Goal: Contribute content: Contribute content

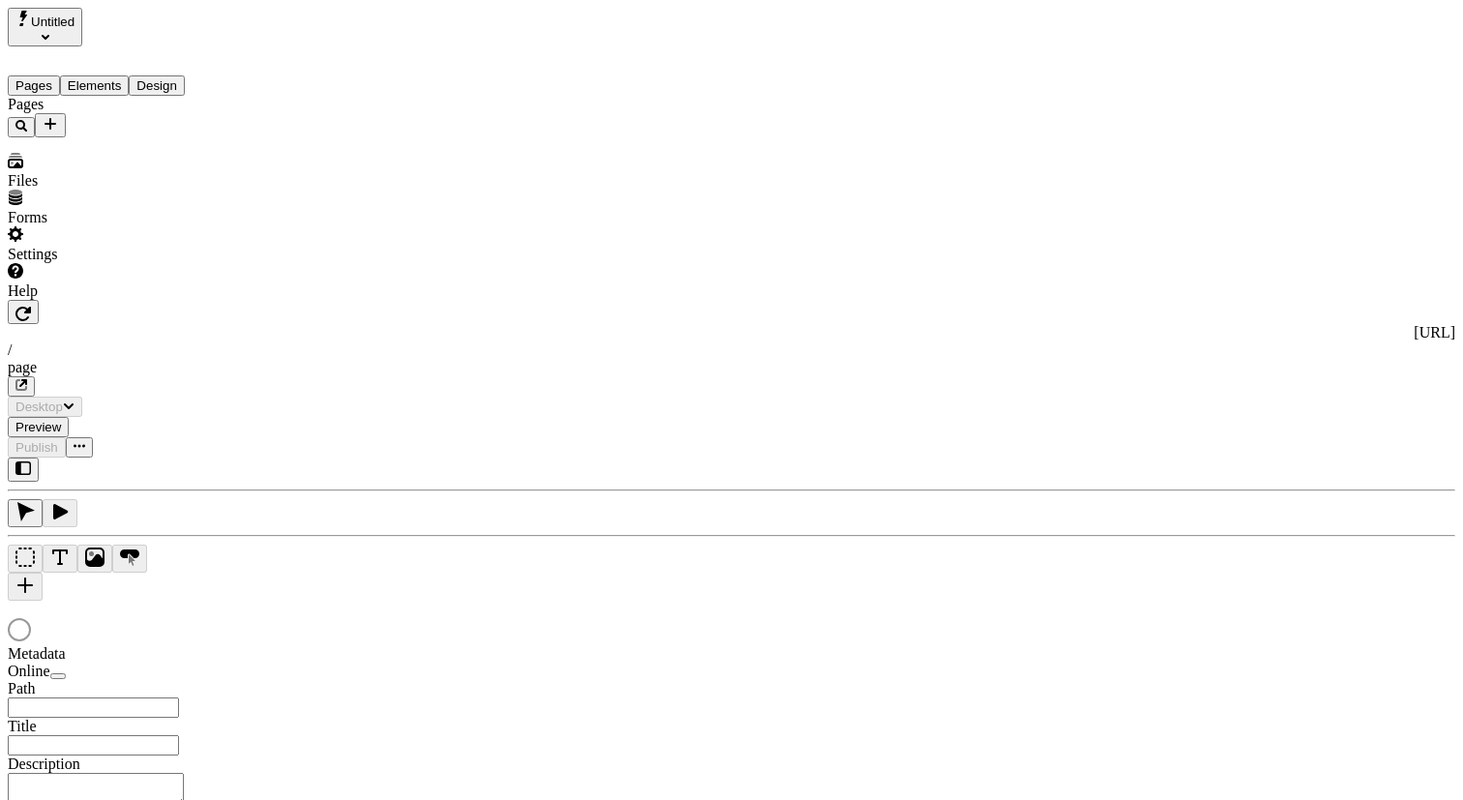
type input "/page"
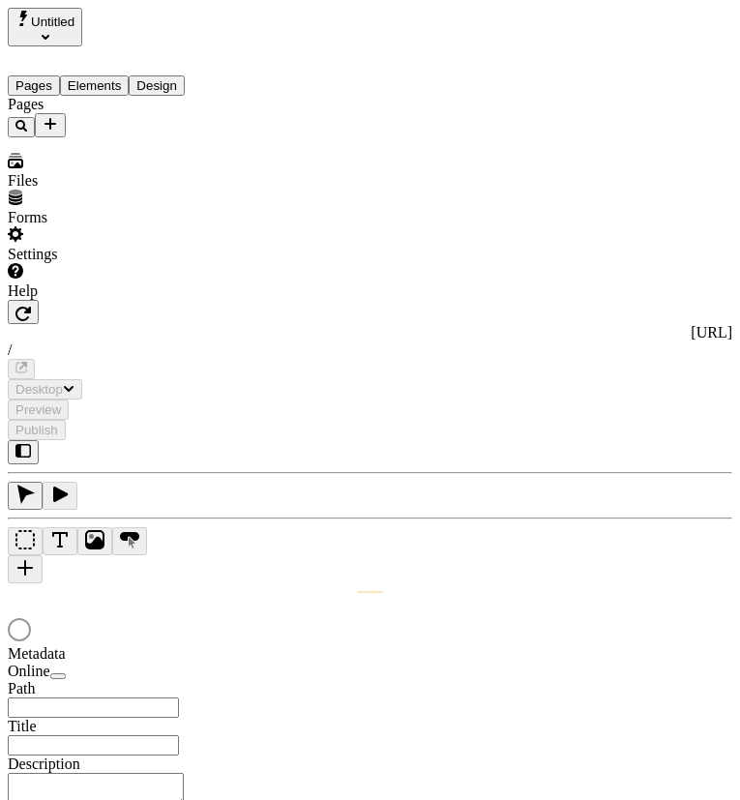
type input "/page"
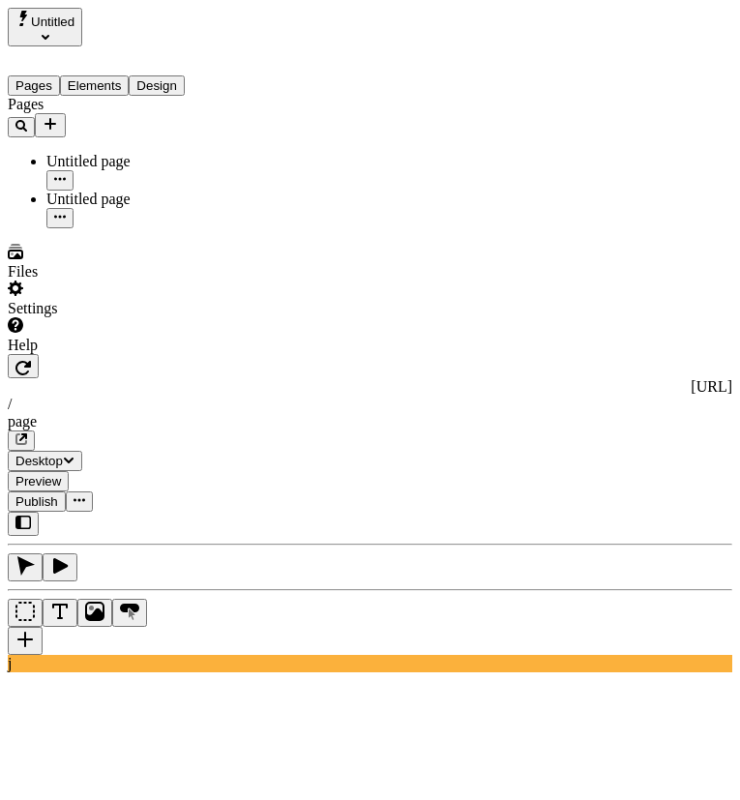
click at [72, 29] on span "Untitled" at bounding box center [53, 22] width 44 height 15
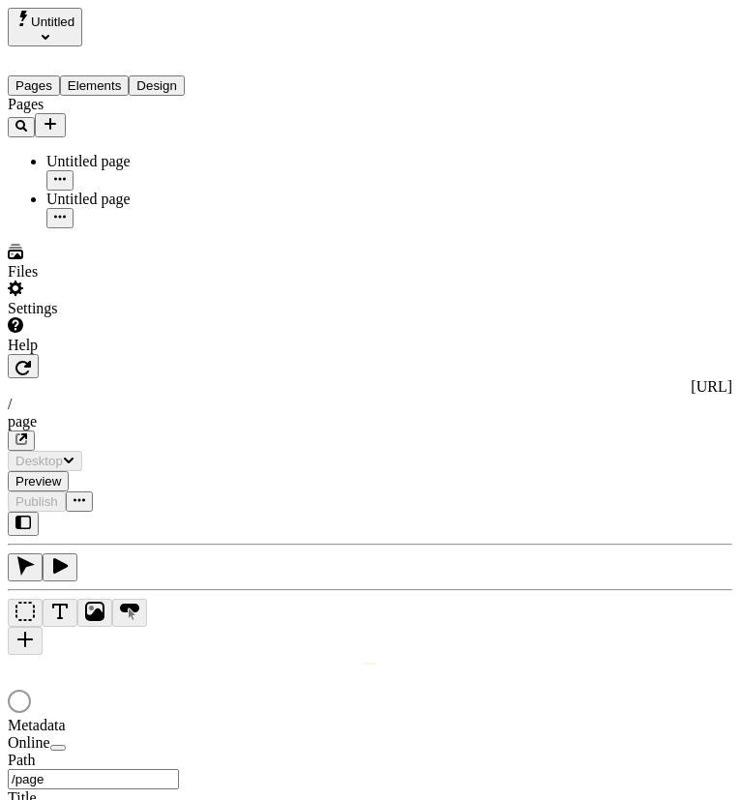
click at [75, 29] on span "Untitled" at bounding box center [53, 22] width 44 height 15
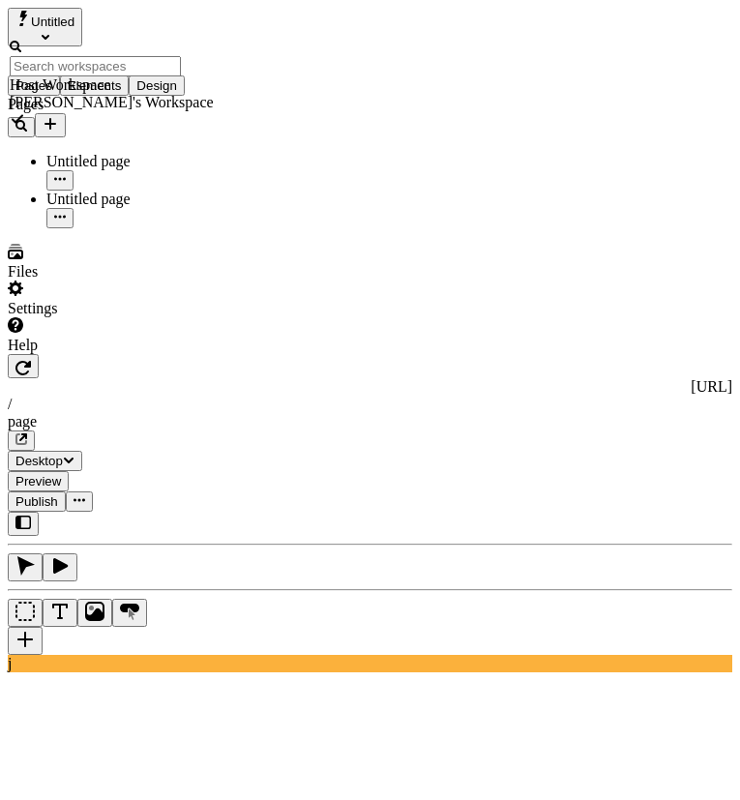
click at [126, 76] on div "Host Workspace" at bounding box center [112, 84] width 204 height 17
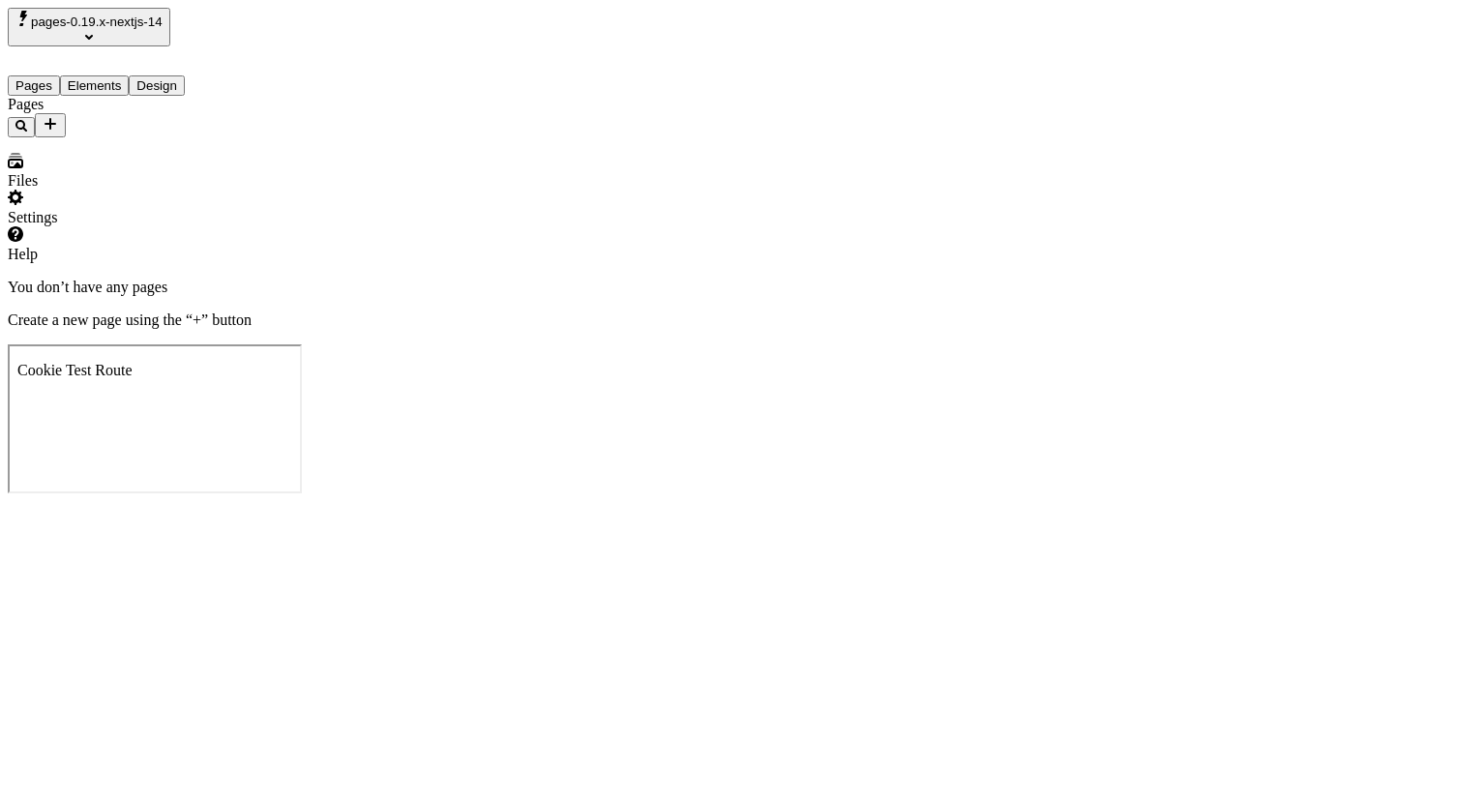
click at [163, 29] on span "pages-0.19.x-nextjs-14" at bounding box center [97, 22] width 132 height 15
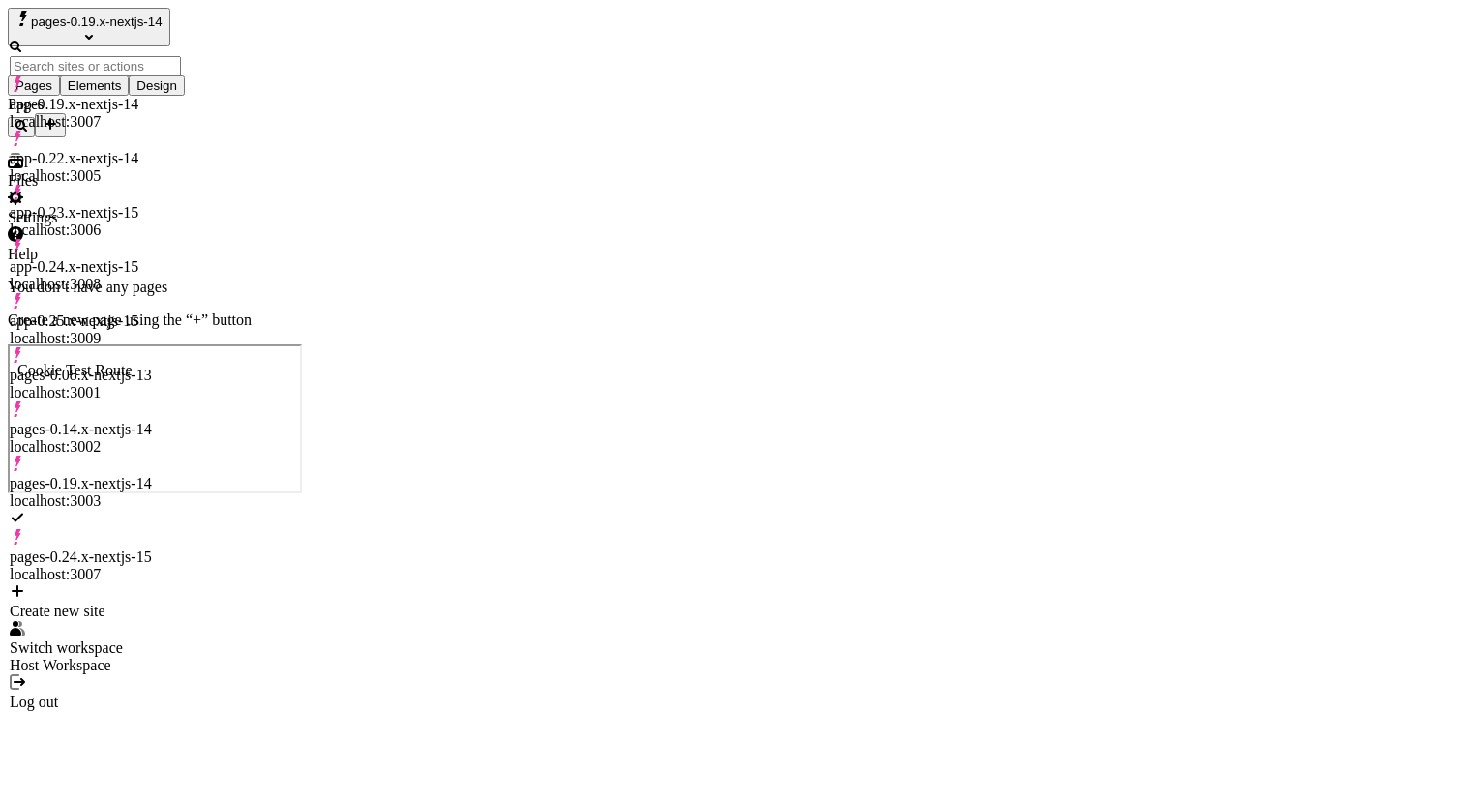
click at [150, 137] on div "Pages" at bounding box center [124, 117] width 232 height 42
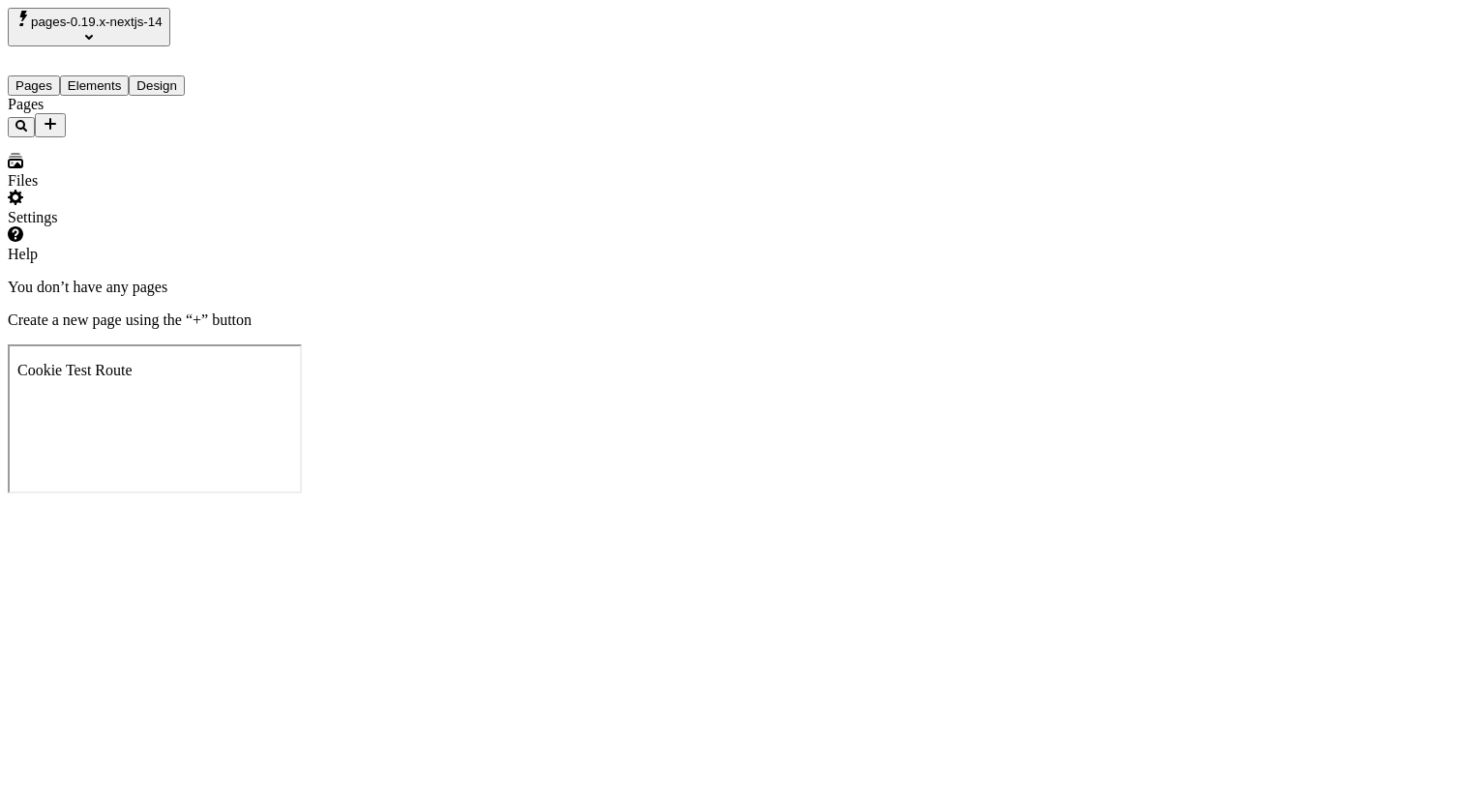
click at [168, 226] on div "Settings" at bounding box center [124, 208] width 232 height 37
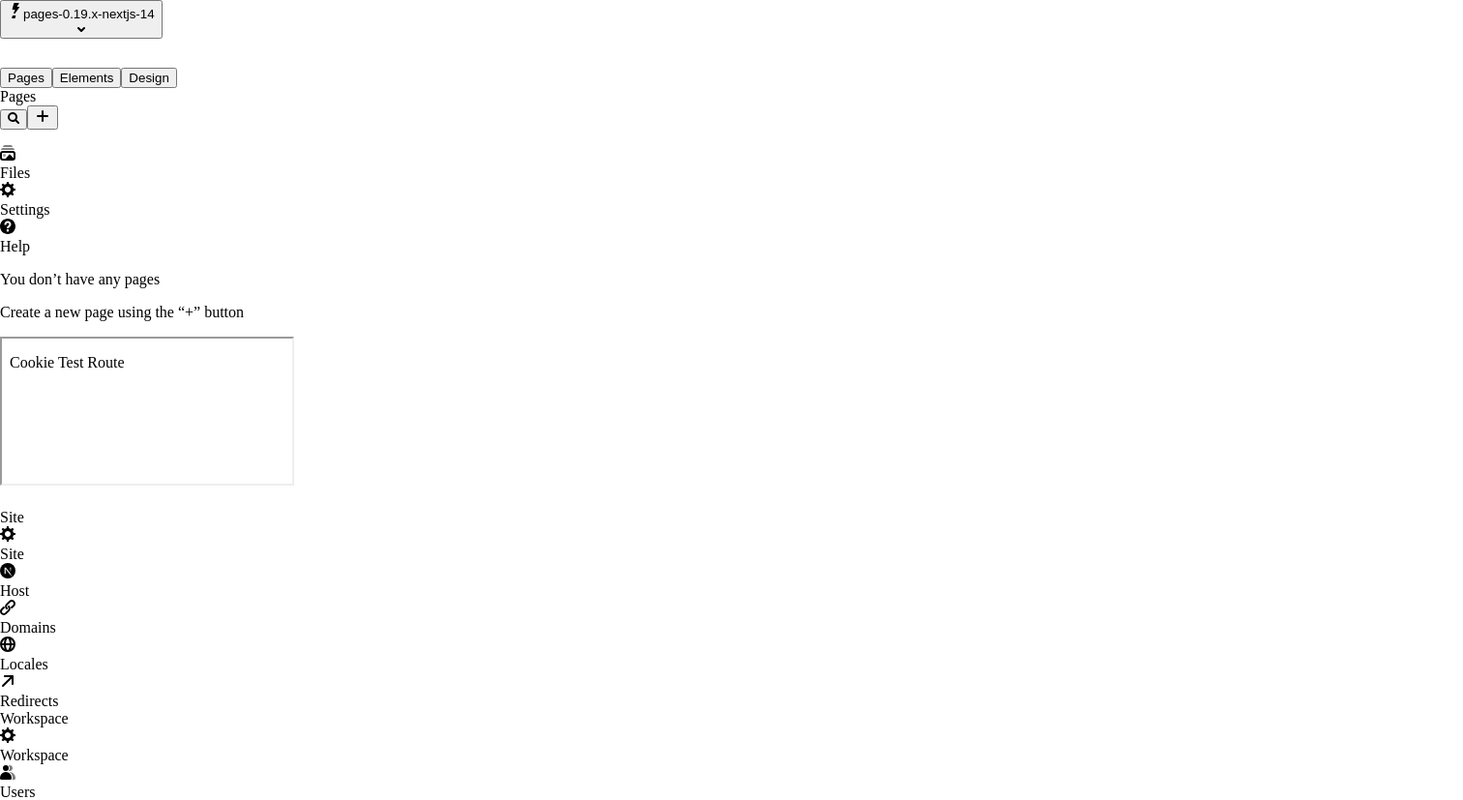
click at [333, 527] on div "Site" at bounding box center [731, 545] width 1463 height 37
click at [333, 563] on div "Host" at bounding box center [731, 581] width 1463 height 37
click at [320, 747] on div "Workspace" at bounding box center [731, 755] width 1463 height 17
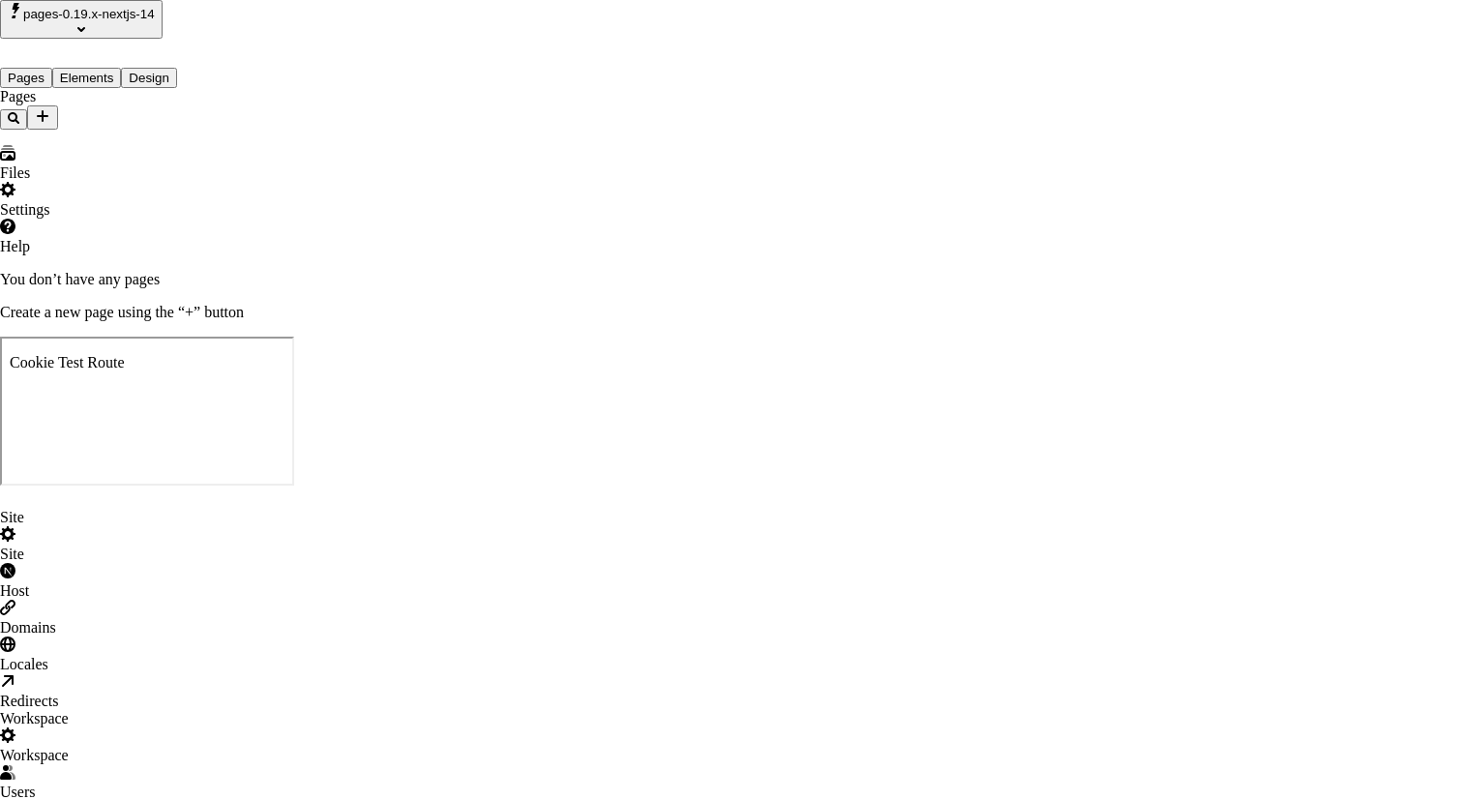
type input "Host Workspace - 2025 - 48"
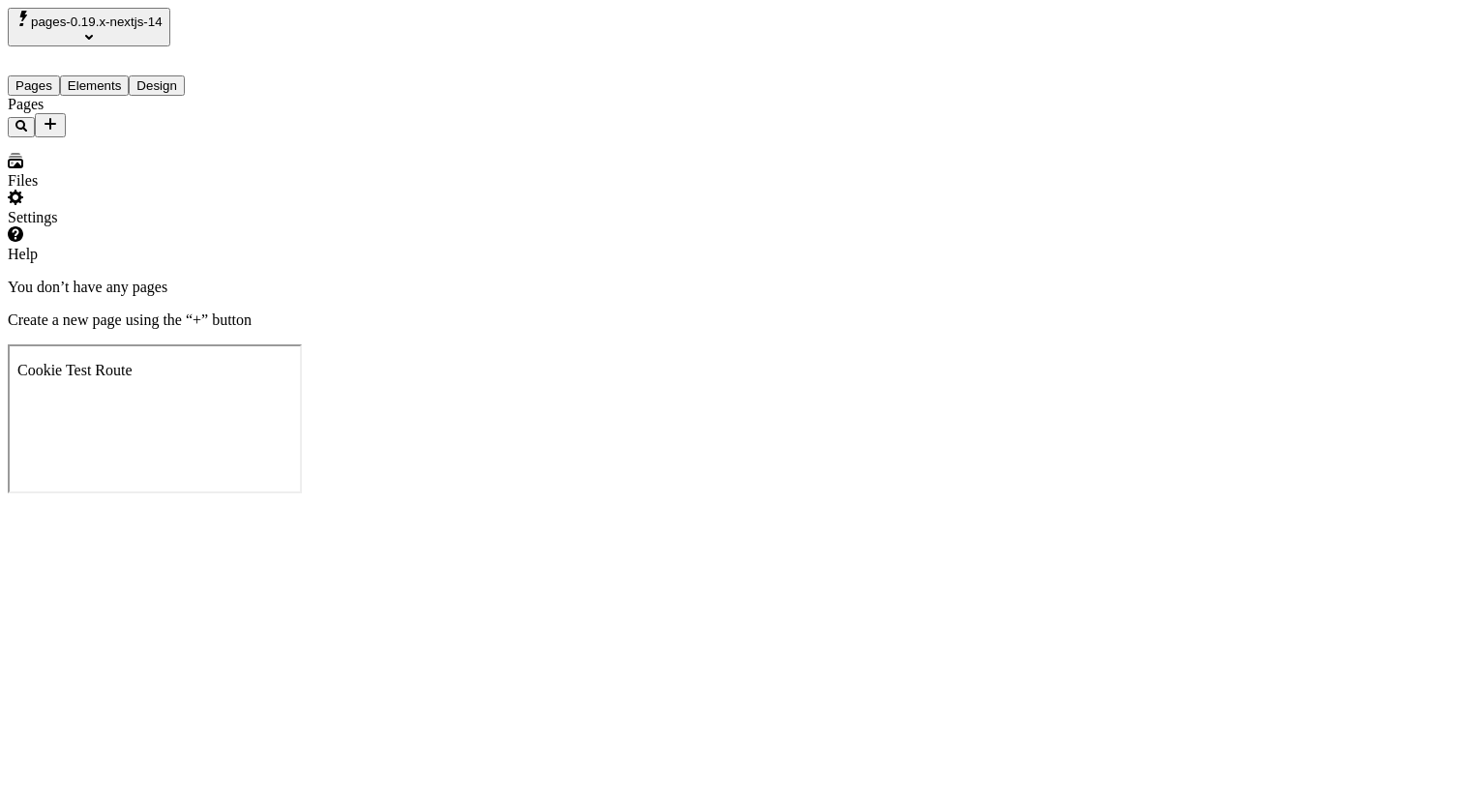
click at [131, 137] on div "Pages" at bounding box center [124, 117] width 232 height 42
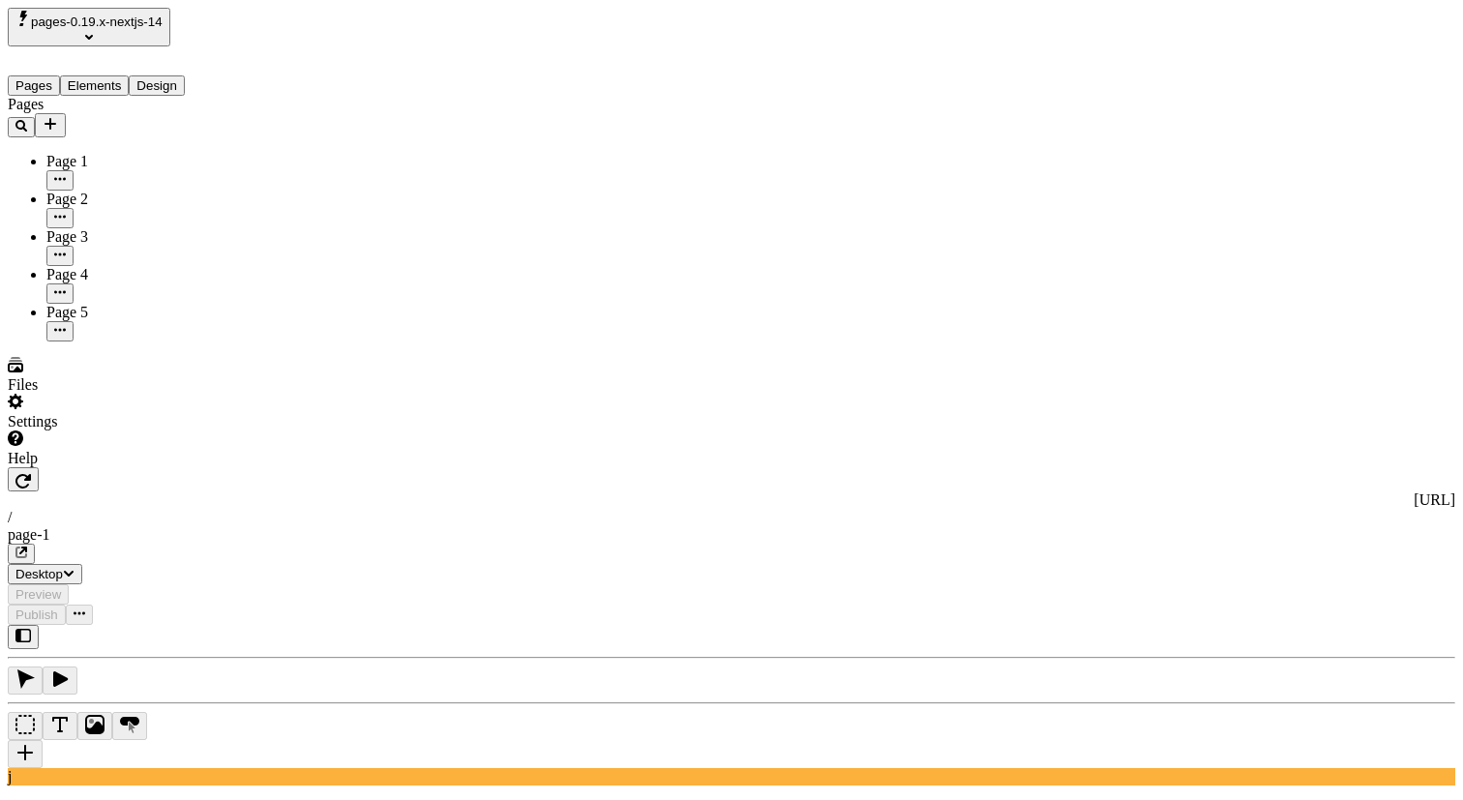
click at [163, 15] on span "pages-0.19.x-nextjs-14" at bounding box center [97, 22] width 132 height 15
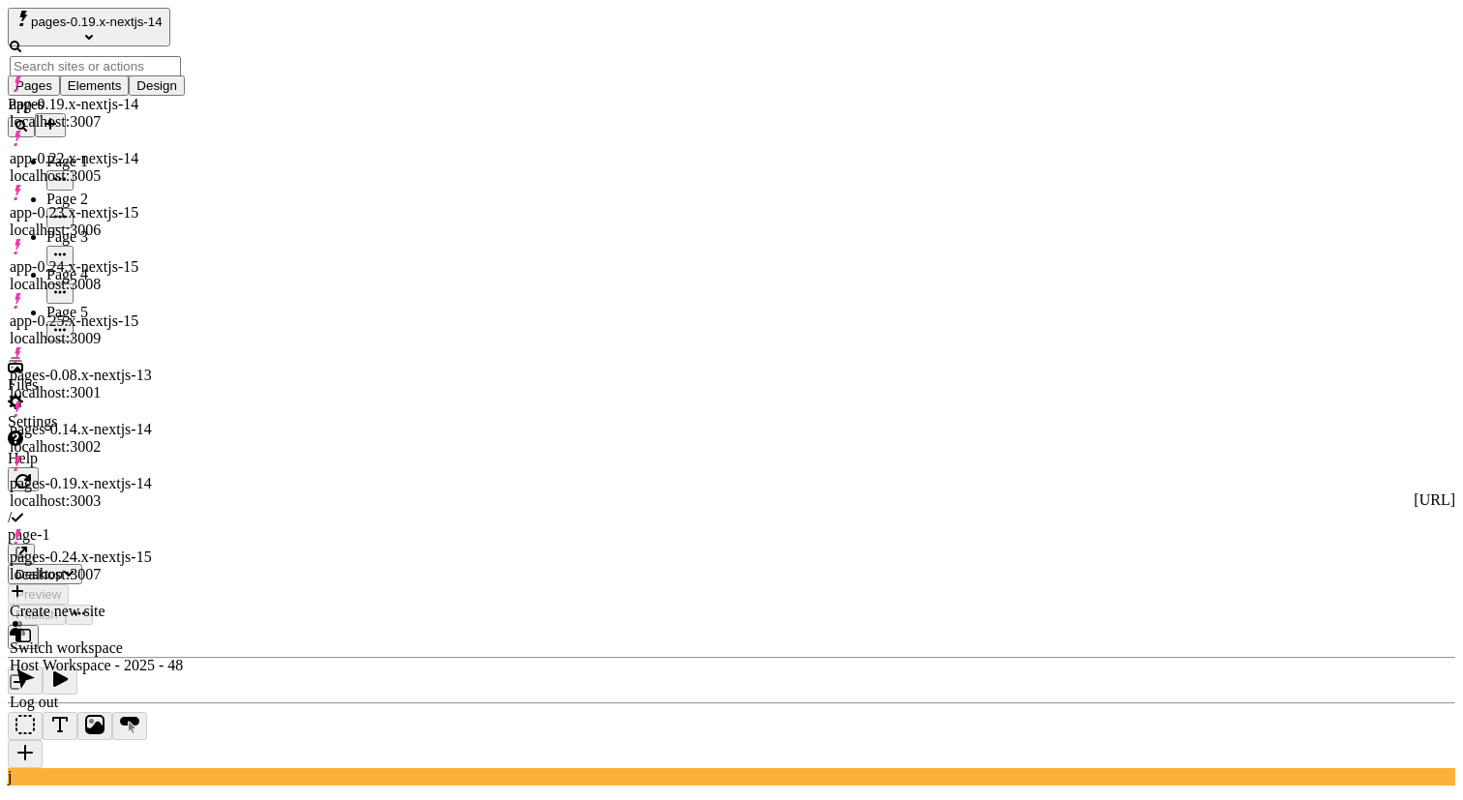
click at [158, 313] on div "app-0.25.x-nextjs-15 localhost:3009" at bounding box center [96, 330] width 173 height 35
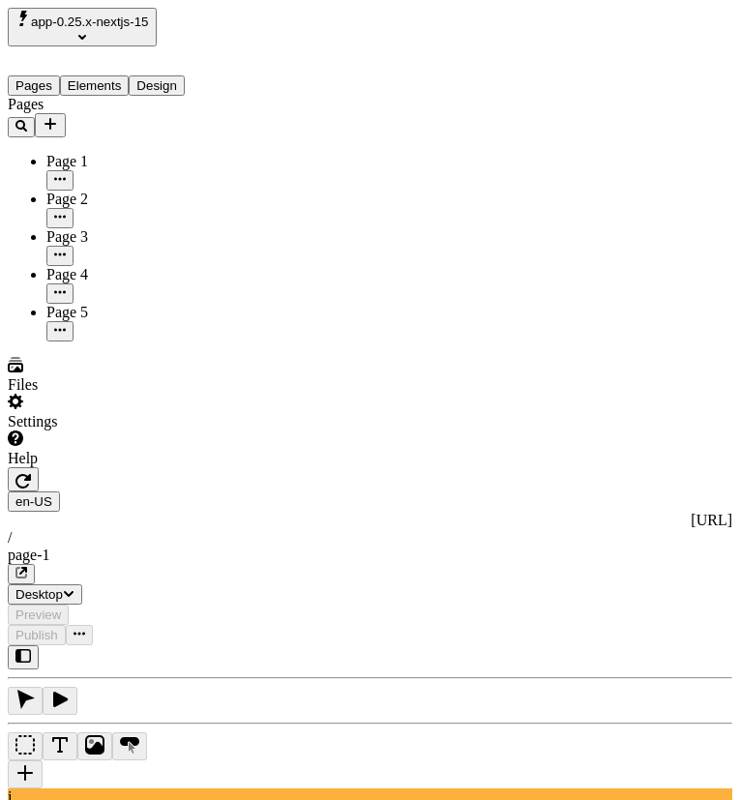
click at [162, 512] on div "[URL]" at bounding box center [370, 520] width 725 height 17
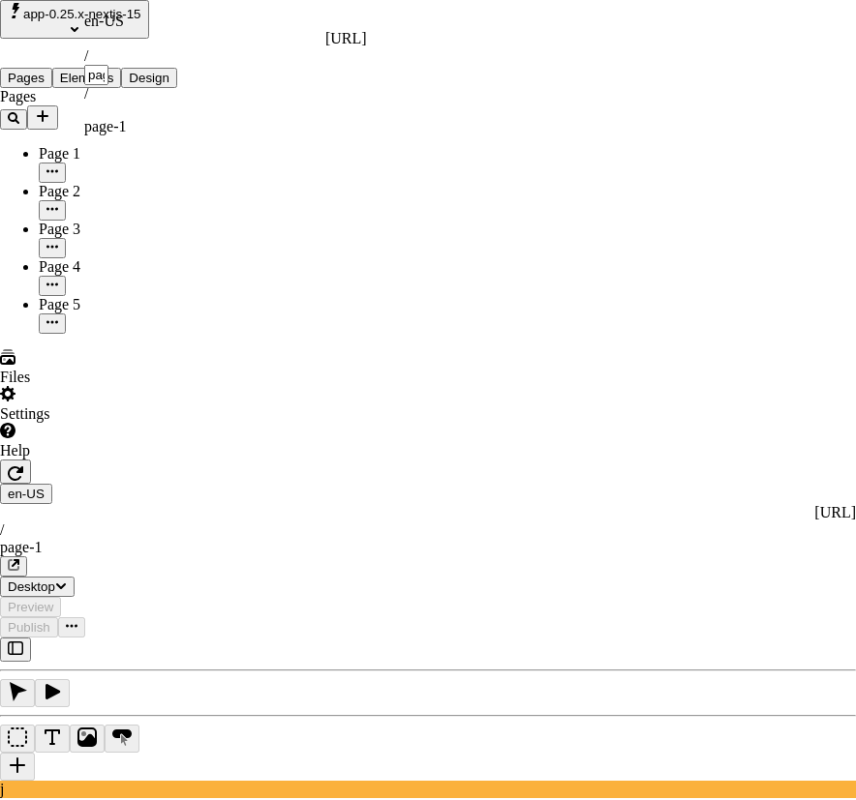
click at [688, 127] on html "app-0.25.x-nextjs-15 Pages Elements Design Pages Page 1 Page 2 Page 3 Page 4 Pa…" at bounding box center [428, 624] width 856 height 1249
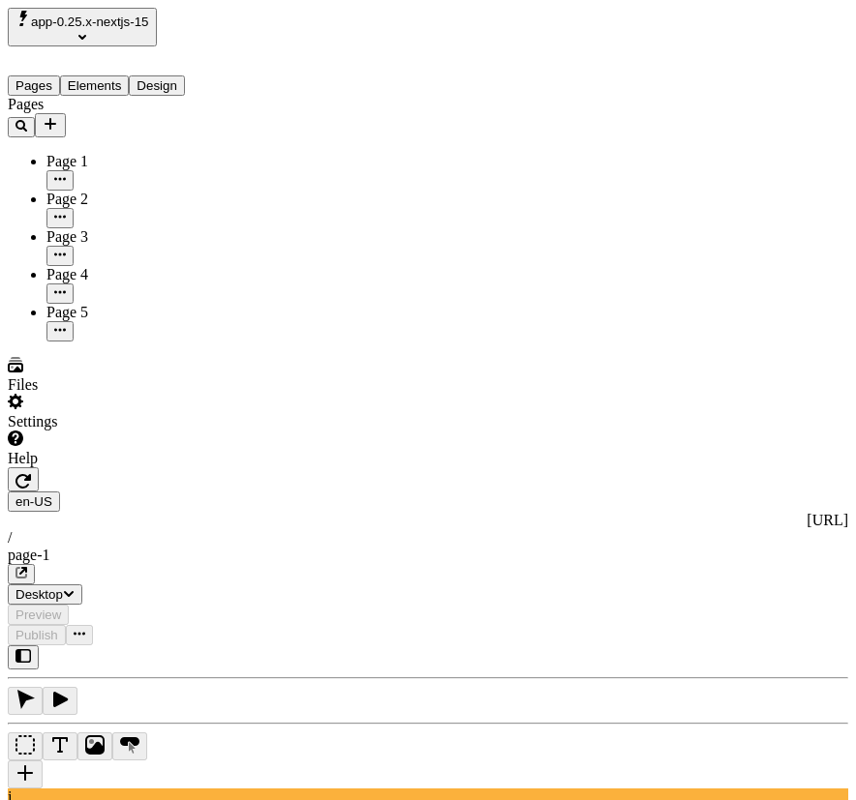
click at [39, 467] on button "button" at bounding box center [23, 479] width 31 height 24
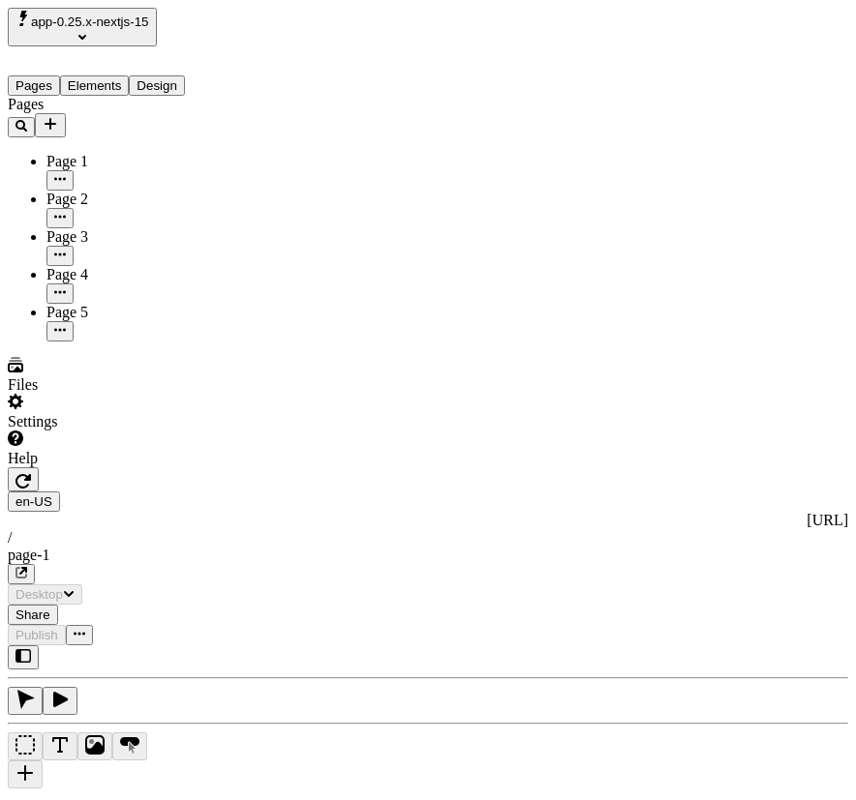
type input "/page-1"
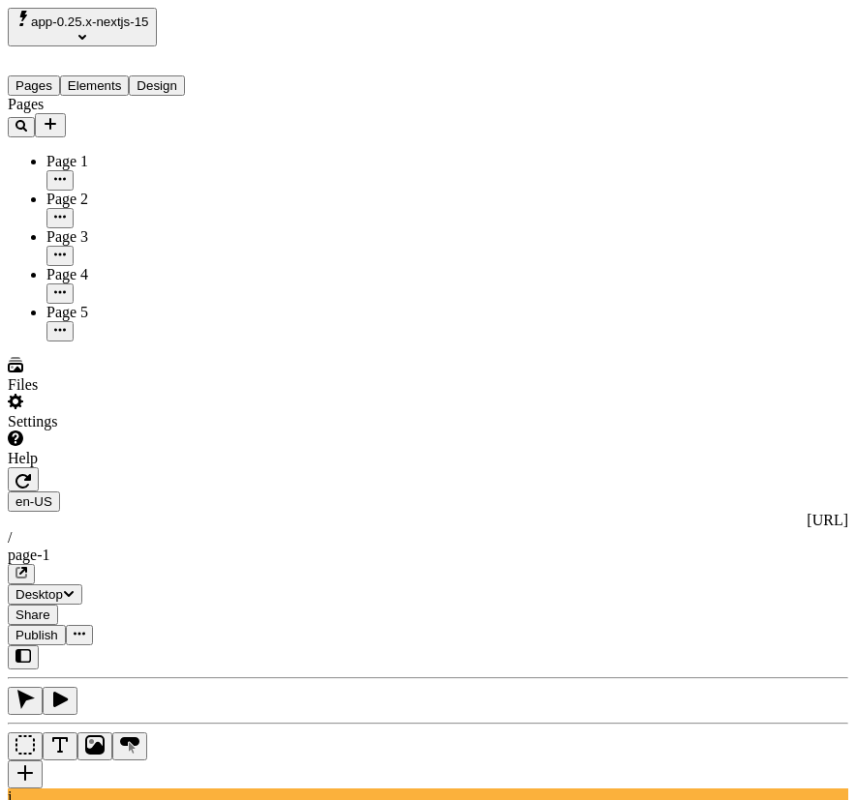
click at [31, 473] on icon "button" at bounding box center [22, 480] width 15 height 15
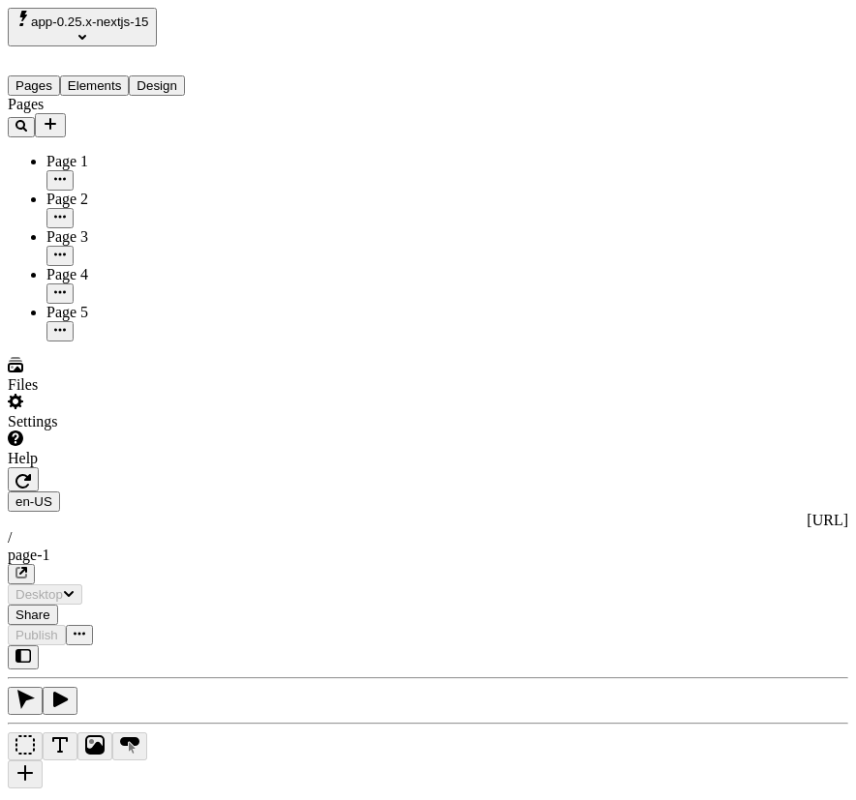
type input "/page-1"
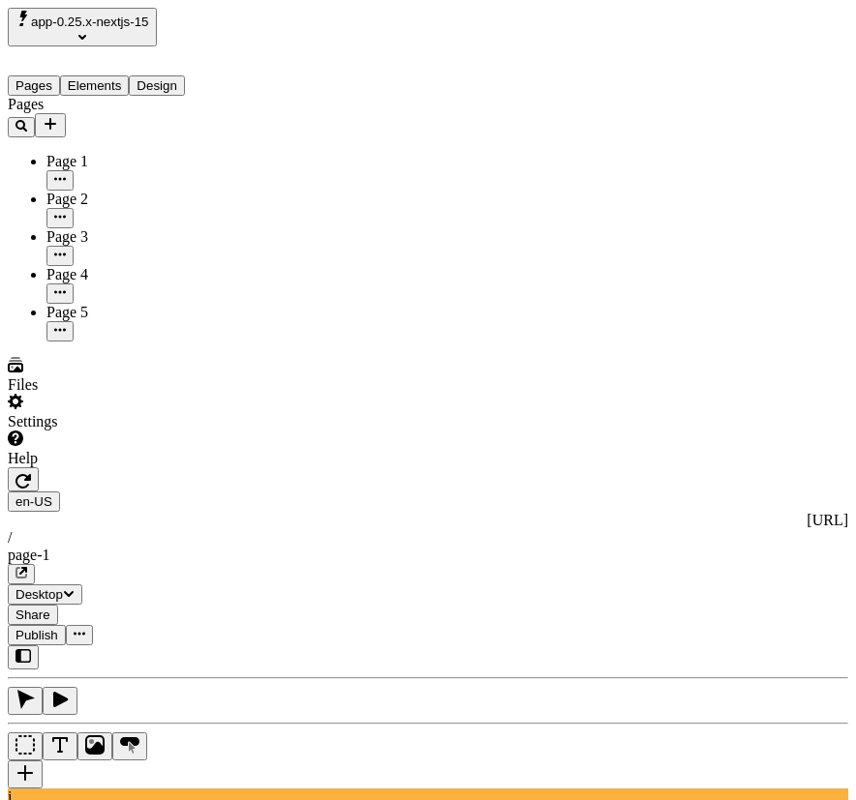
type textarea "Synergistically negotiate interdependent experiences. Uniquely empower team dri…"
type input "18"
type input "1.5"
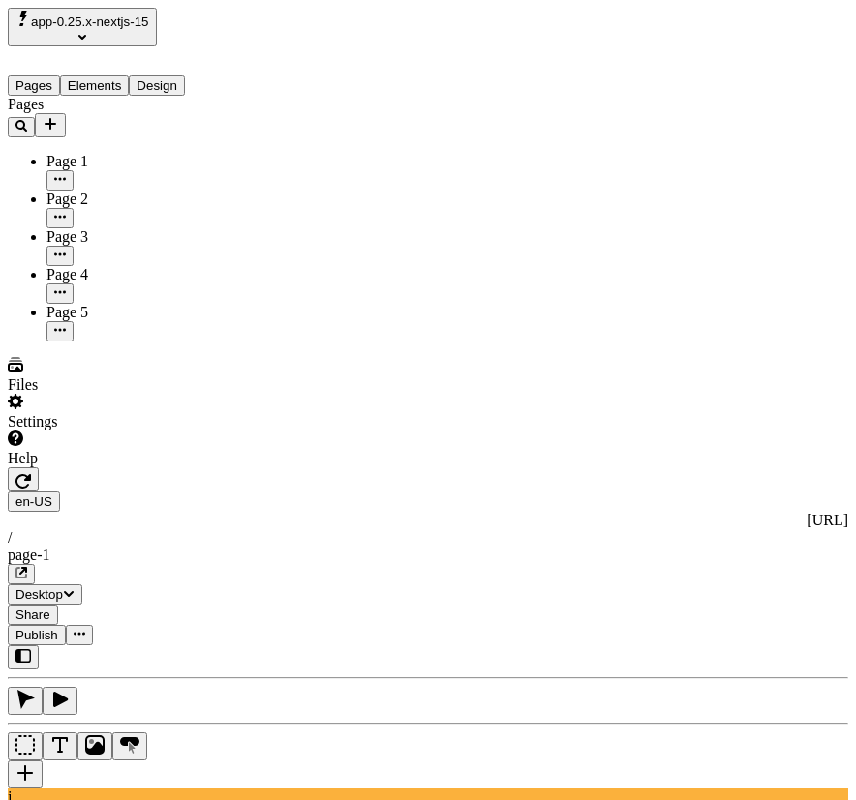
type textarea "Do some things"
click at [58, 628] on span "Publish" at bounding box center [36, 635] width 43 height 15
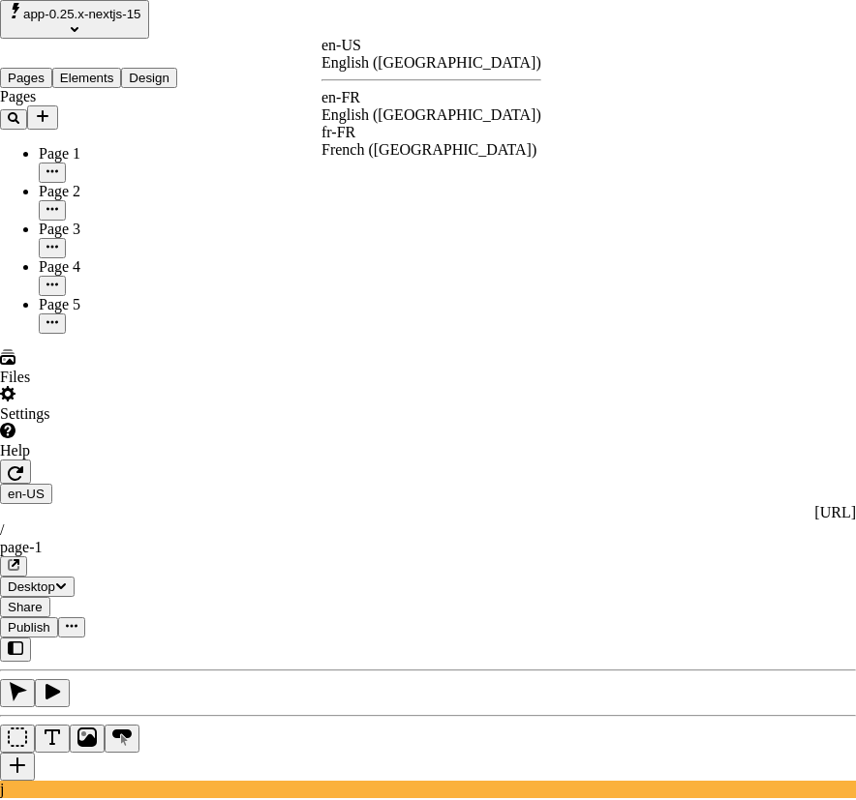
click at [363, 95] on div "en-FR English ([GEOGRAPHIC_DATA])" at bounding box center [431, 106] width 220 height 35
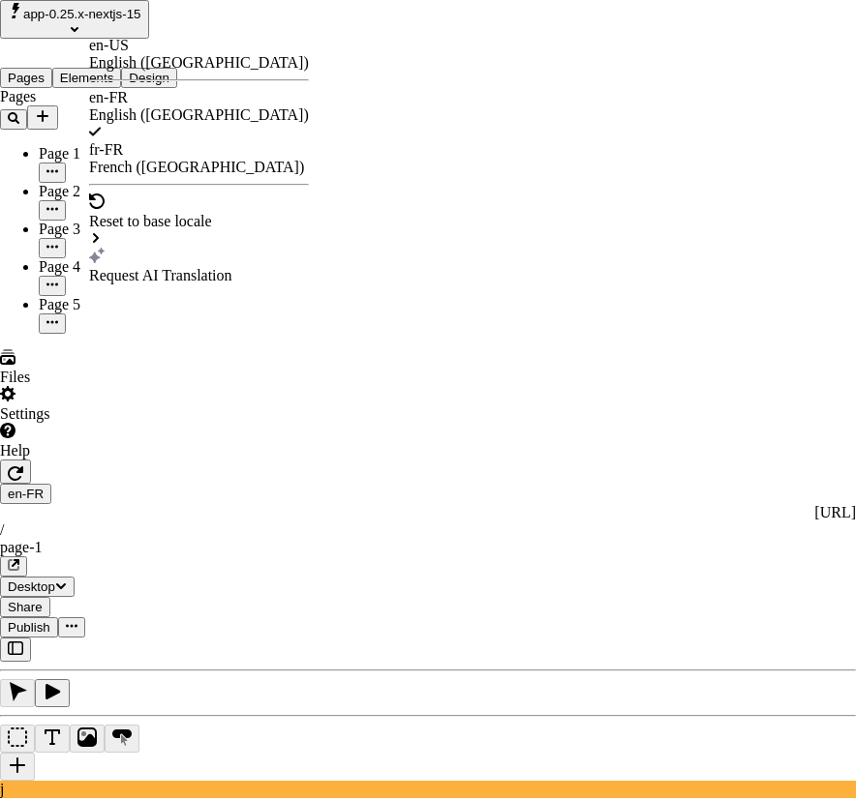
click at [186, 159] on div "French (France)" at bounding box center [199, 167] width 220 height 17
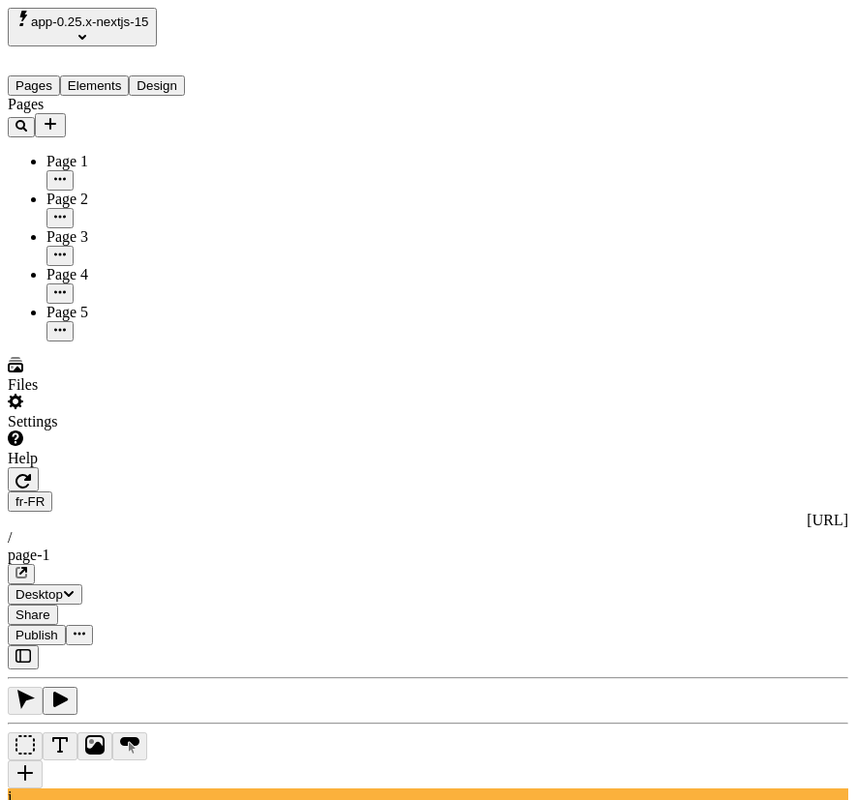
type textarea "Do some things in french"
click at [58, 628] on span "Publish" at bounding box center [36, 635] width 43 height 15
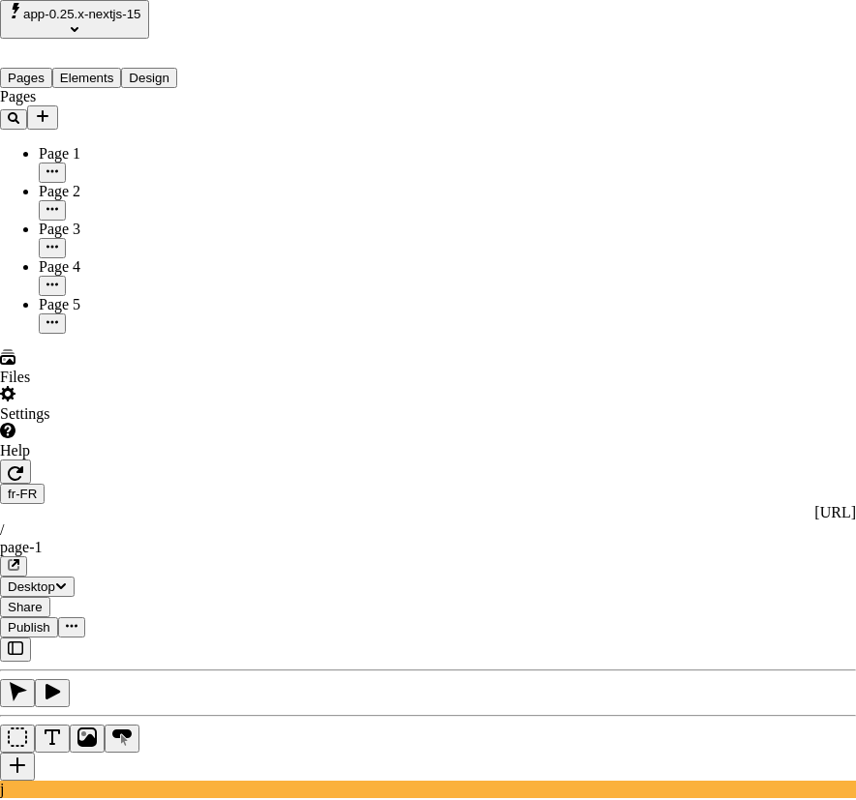
checkbox input "true"
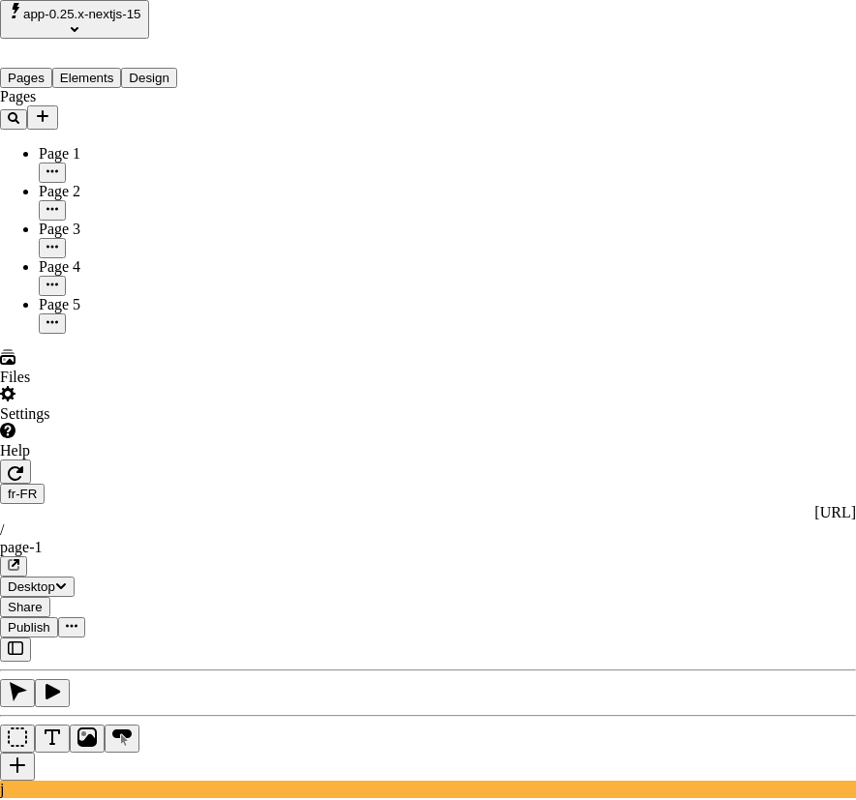
checkbox input "true"
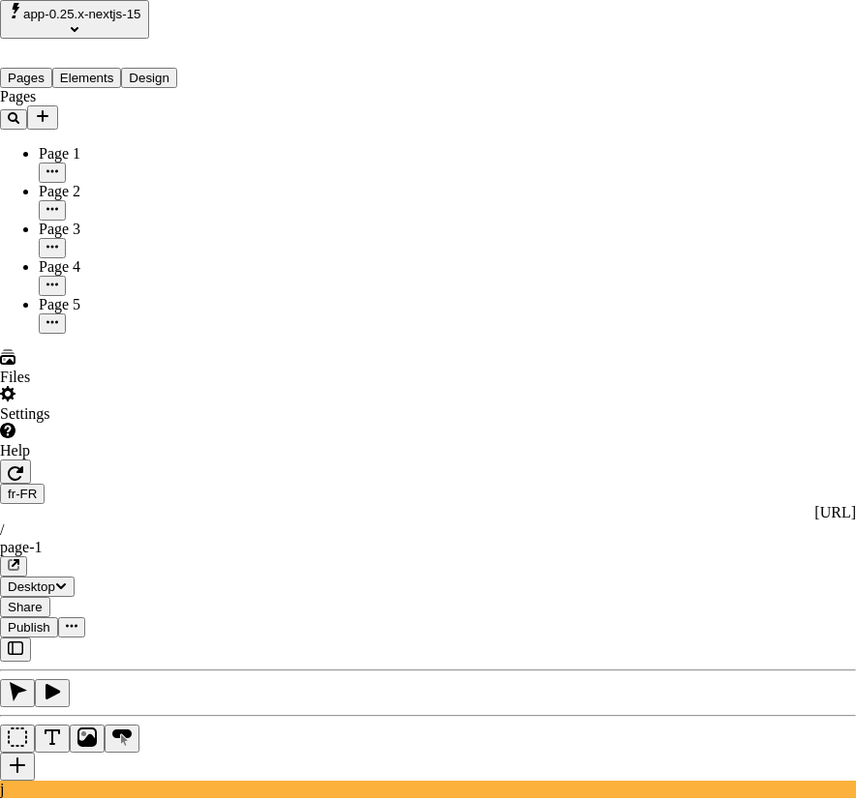
checkbox input "true"
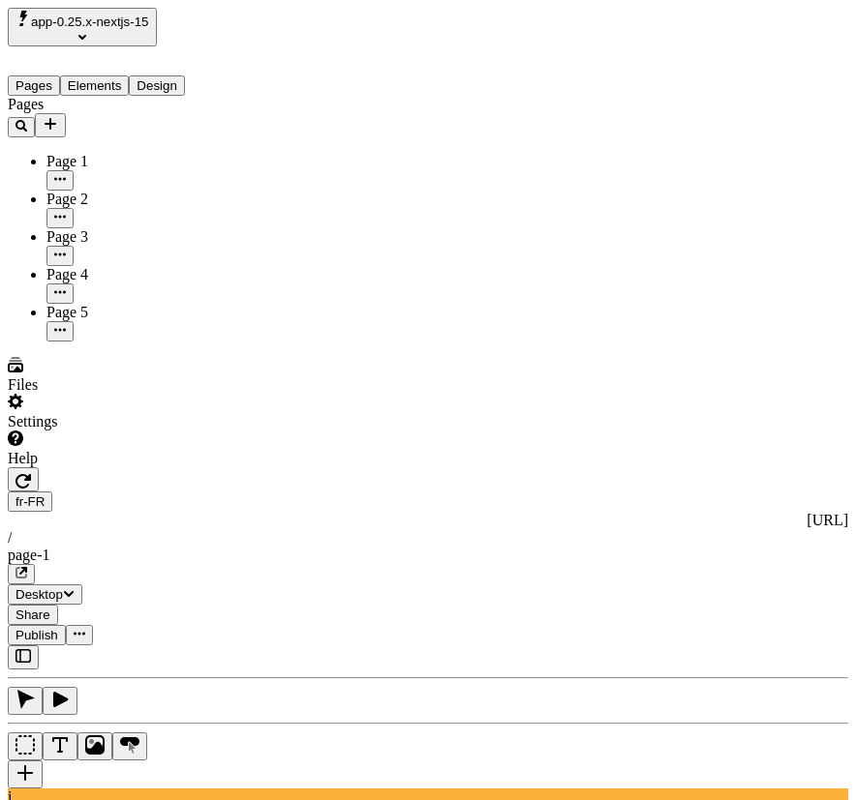
click at [27, 567] on icon "button" at bounding box center [21, 573] width 12 height 12
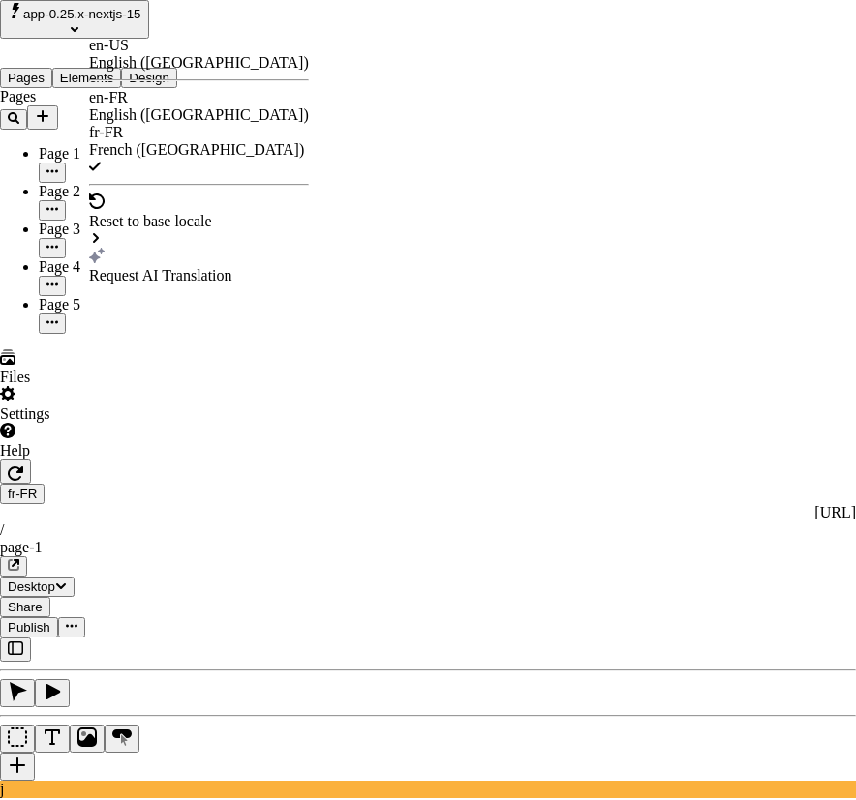
click at [155, 70] on div "en-US English (United States)" at bounding box center [199, 54] width 220 height 35
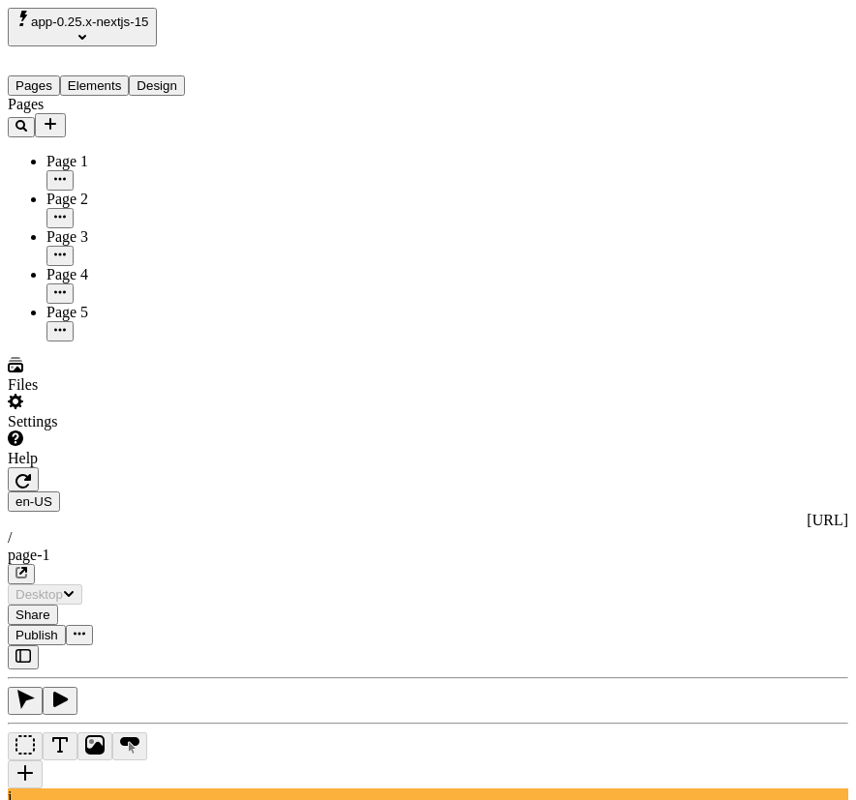
click at [27, 567] on icon "button" at bounding box center [21, 573] width 12 height 12
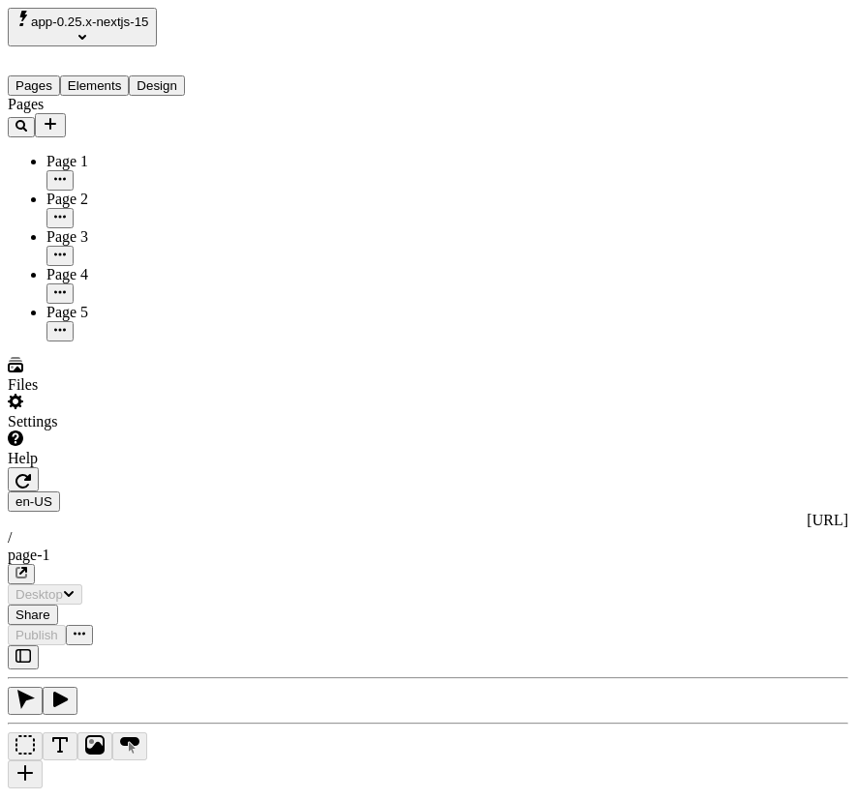
type input "/page-1"
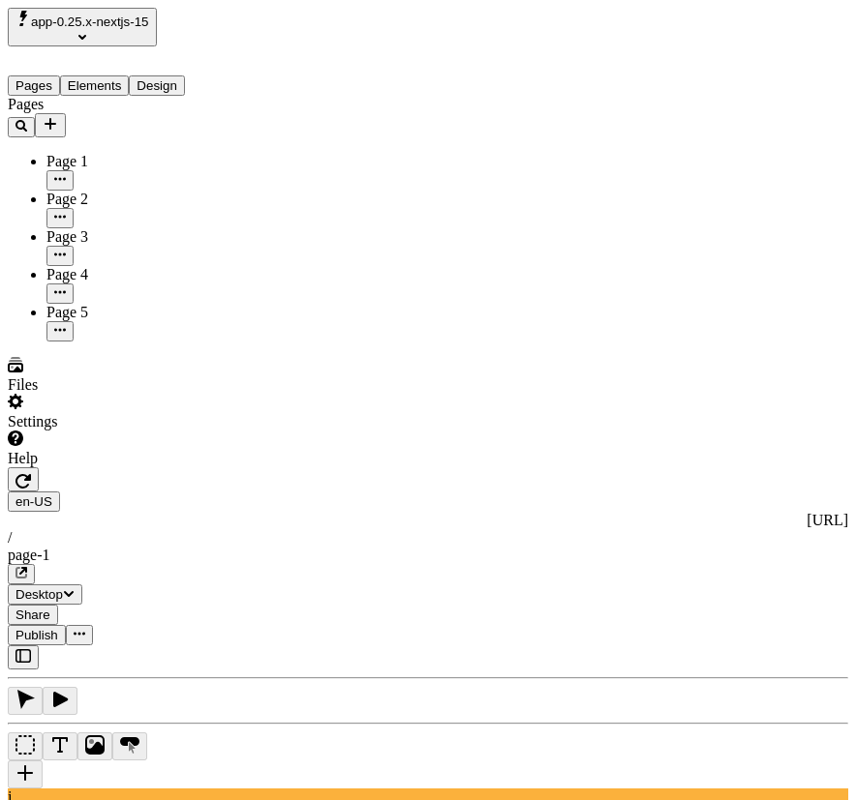
click at [25, 648] on icon "button" at bounding box center [22, 655] width 15 height 15
click at [39, 646] on button "button" at bounding box center [23, 658] width 31 height 24
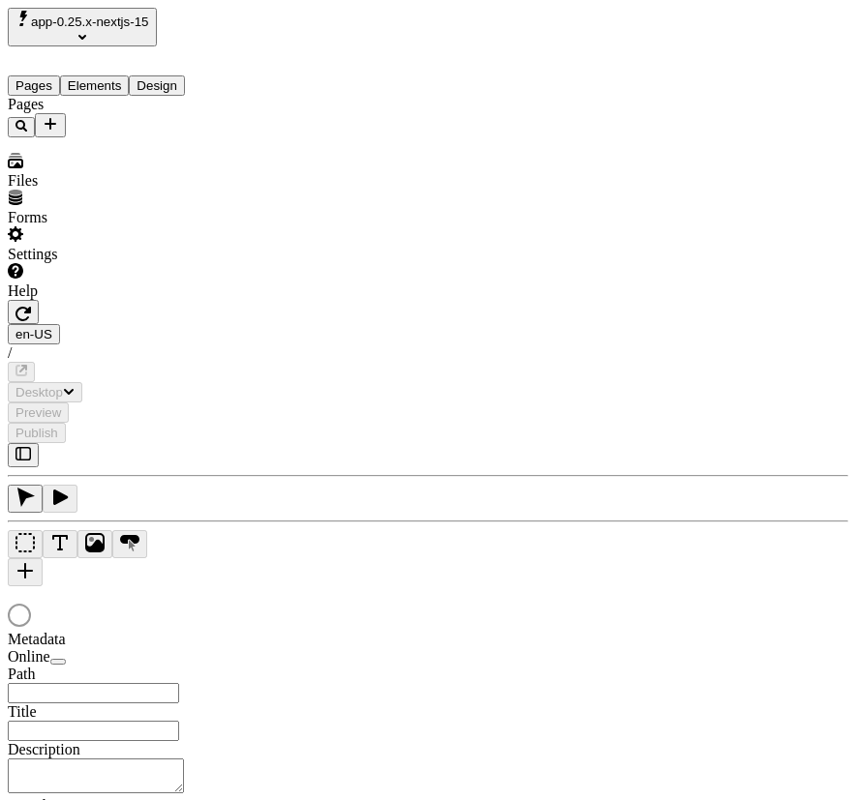
type input "/page-1"
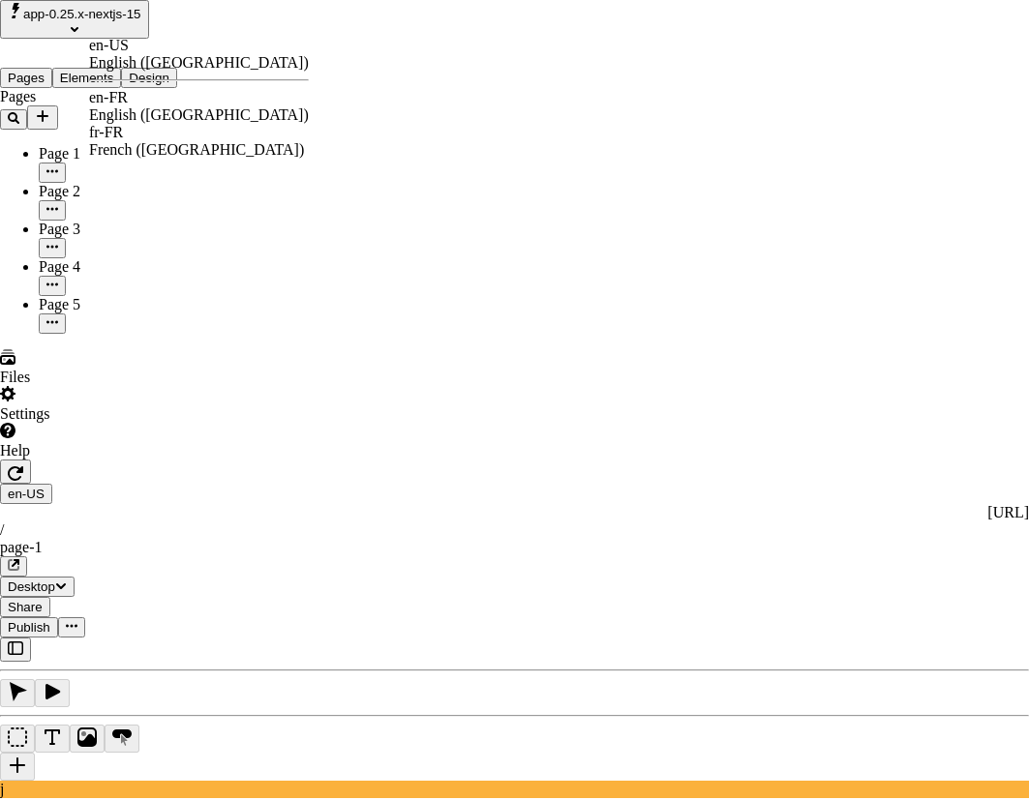
click at [173, 106] on div "English ([GEOGRAPHIC_DATA])" at bounding box center [199, 114] width 220 height 17
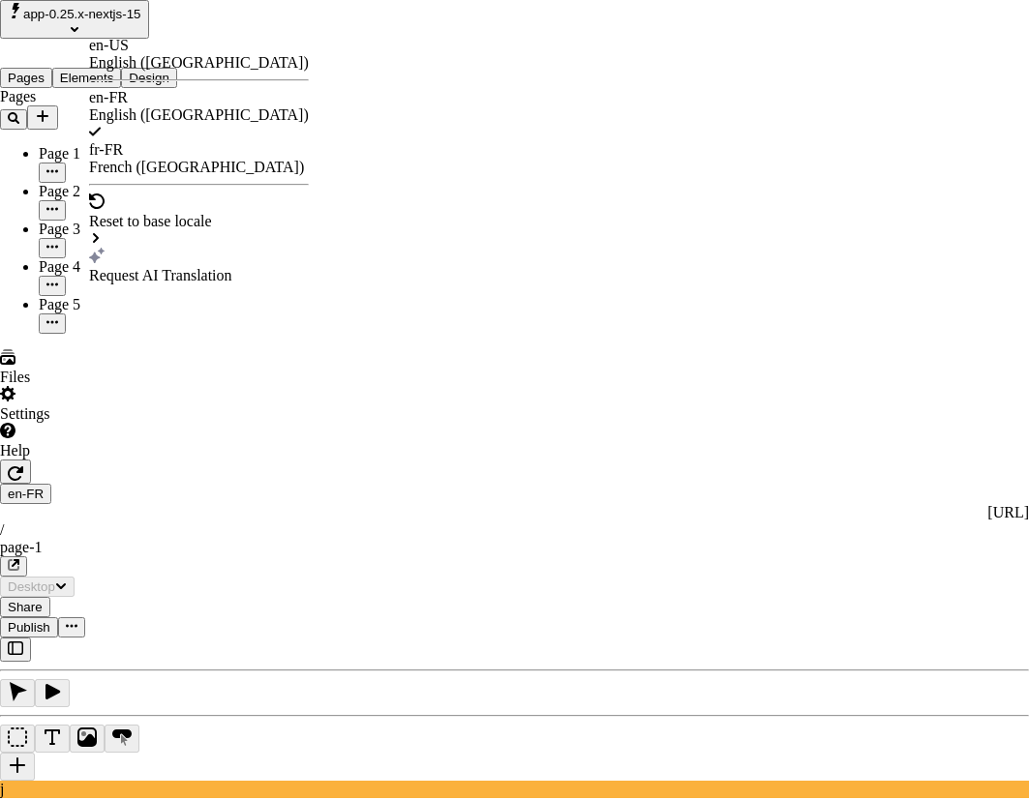
click at [193, 159] on div "French (France)" at bounding box center [199, 167] width 220 height 17
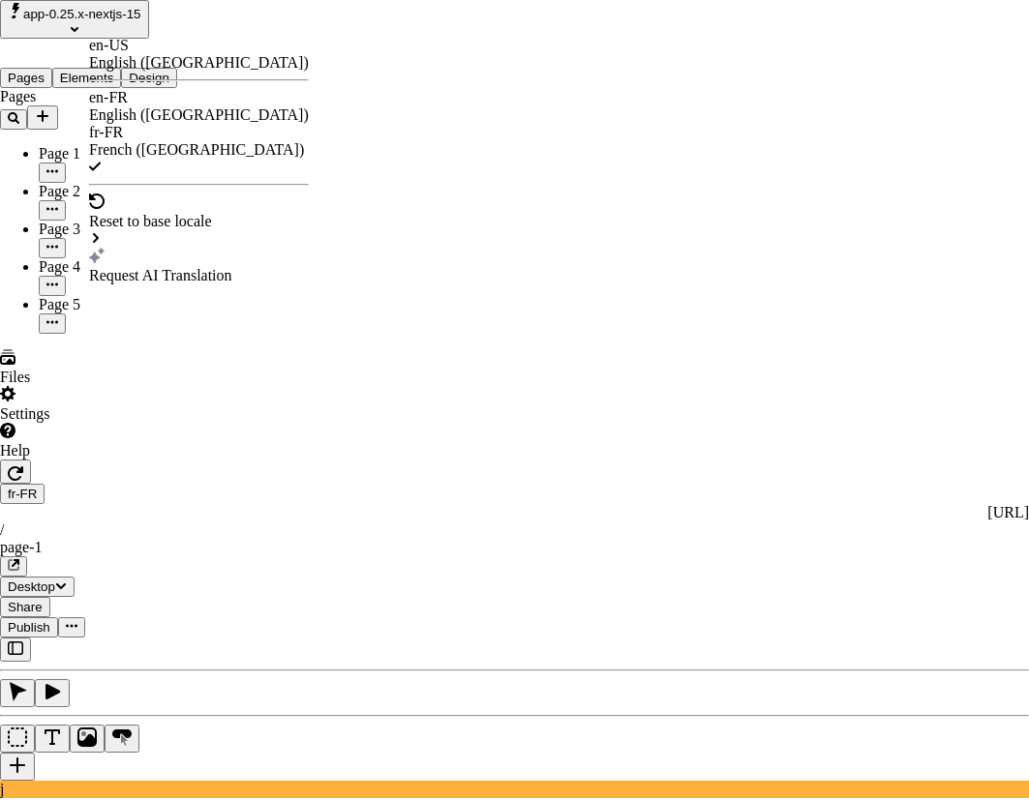
click at [177, 50] on div "en-US English (United States)" at bounding box center [199, 54] width 220 height 35
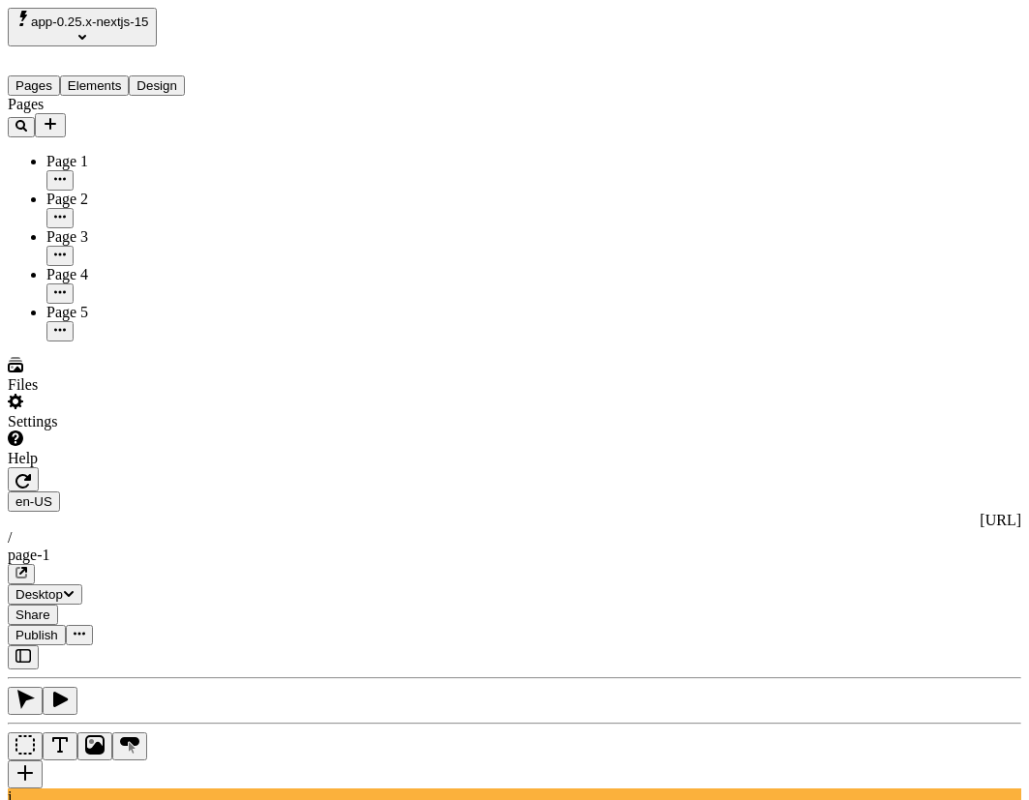
type input "0"
type input "10"
type input "20"
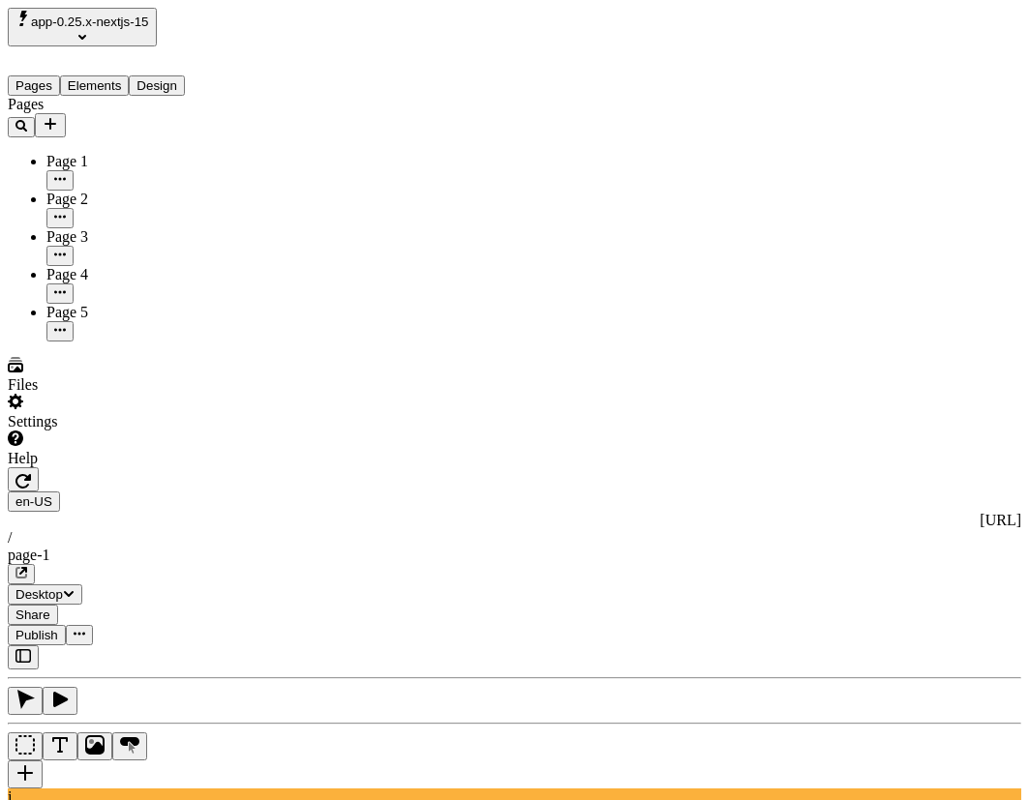
type textarea "make other changes"
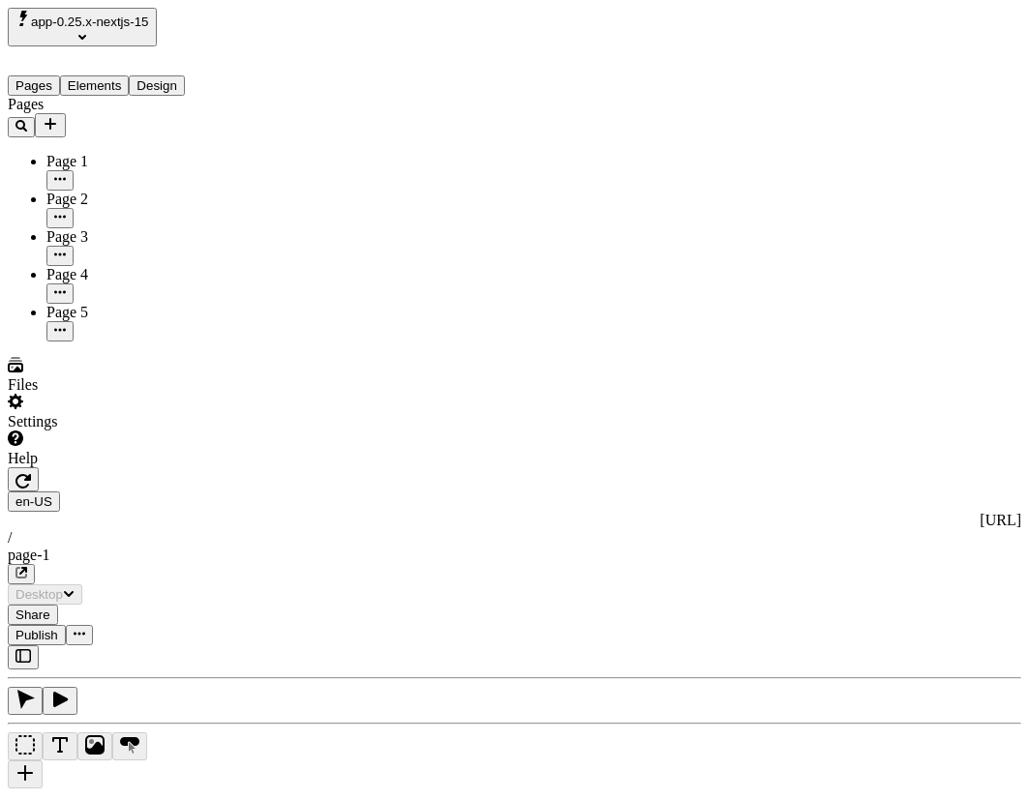
click at [22, 646] on button "button" at bounding box center [23, 658] width 31 height 24
type input "/page-1"
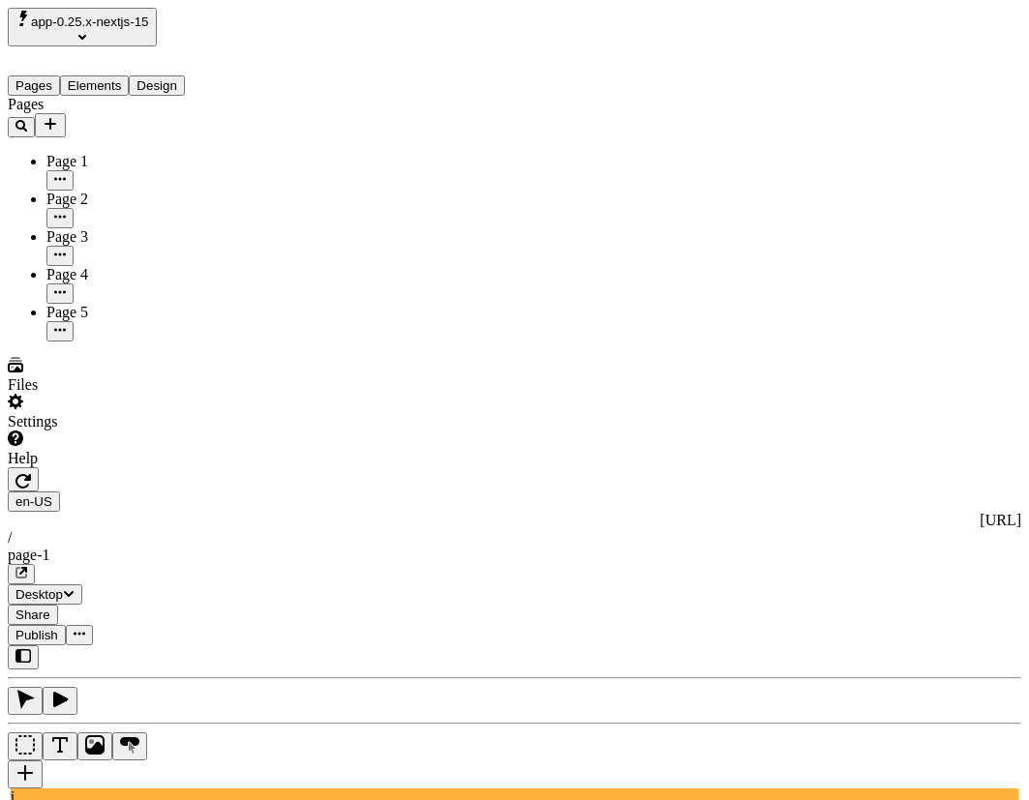
type textarea "make some changes"
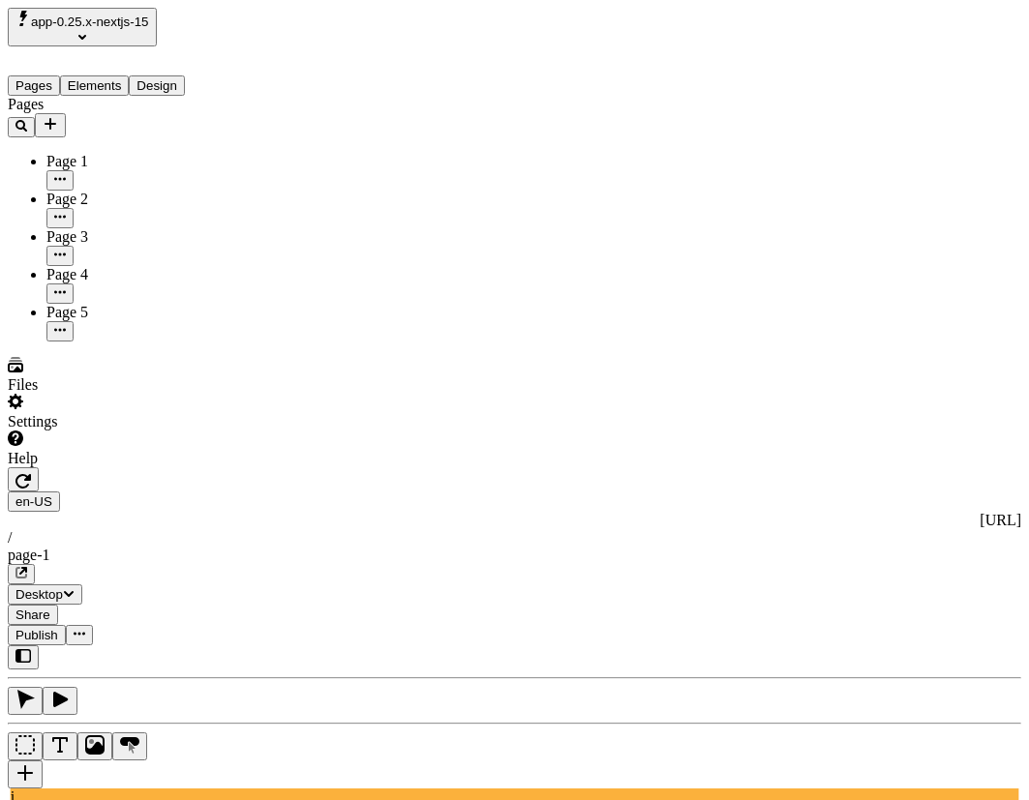
click at [31, 473] on icon "button" at bounding box center [22, 480] width 15 height 15
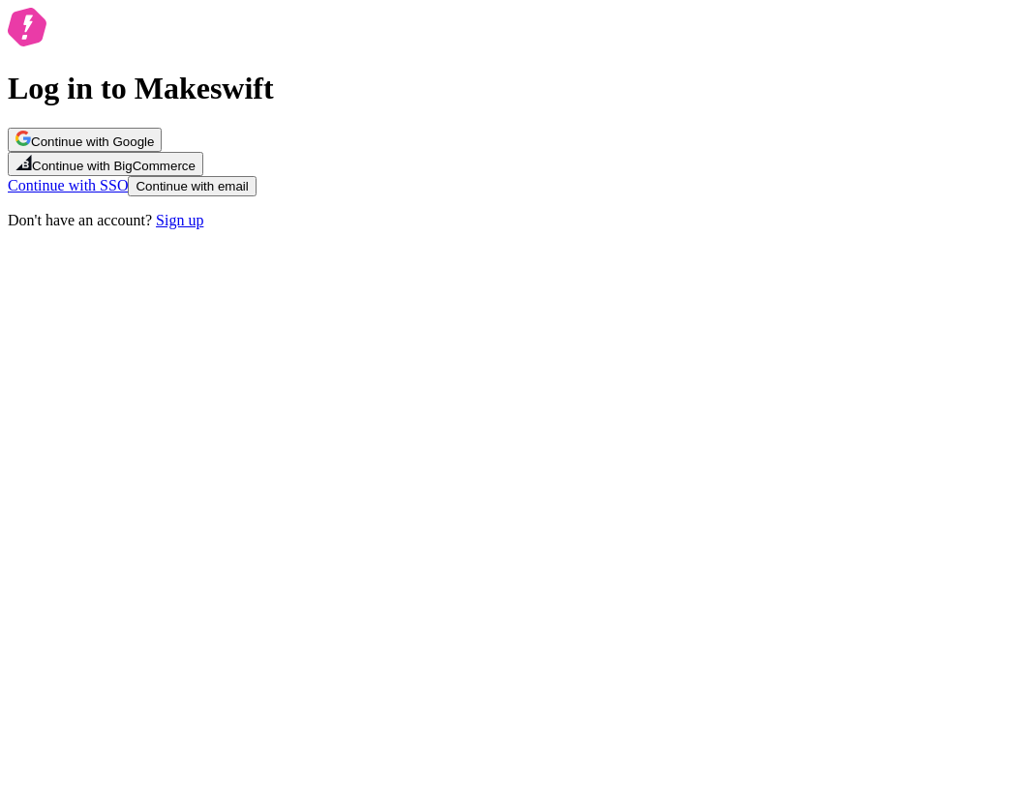
click at [162, 152] on button "Continue with Google" at bounding box center [85, 140] width 154 height 24
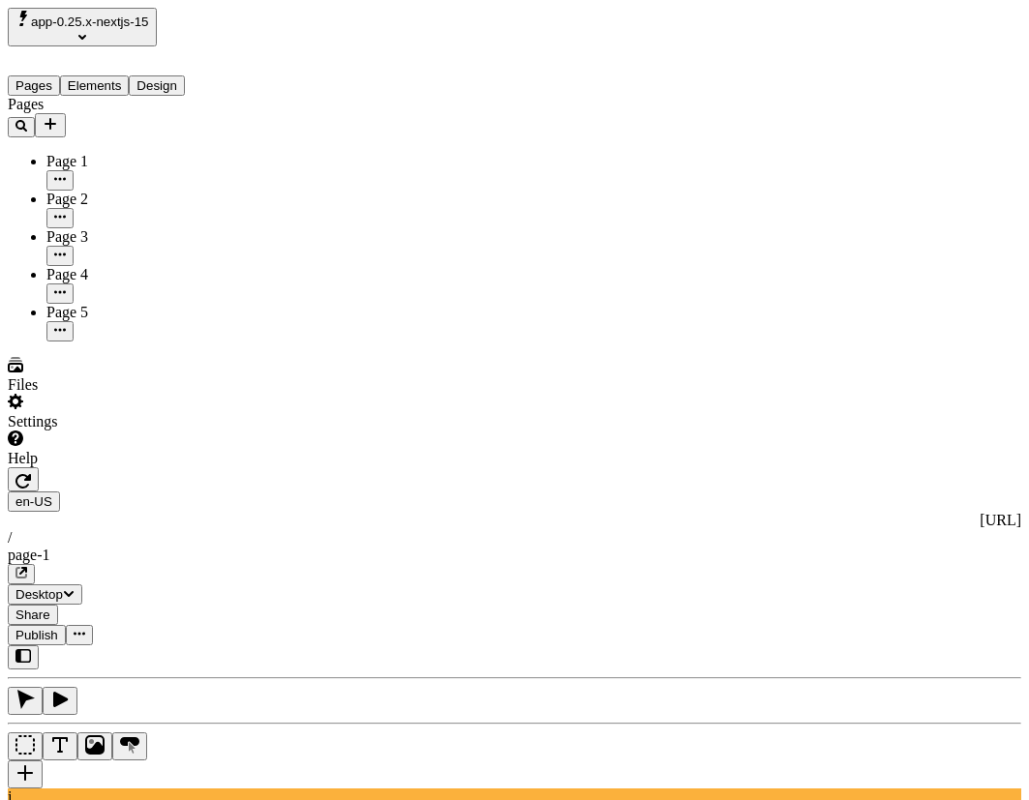
click at [145, 29] on span "app-0.25.x-nextjs-15" at bounding box center [90, 22] width 118 height 15
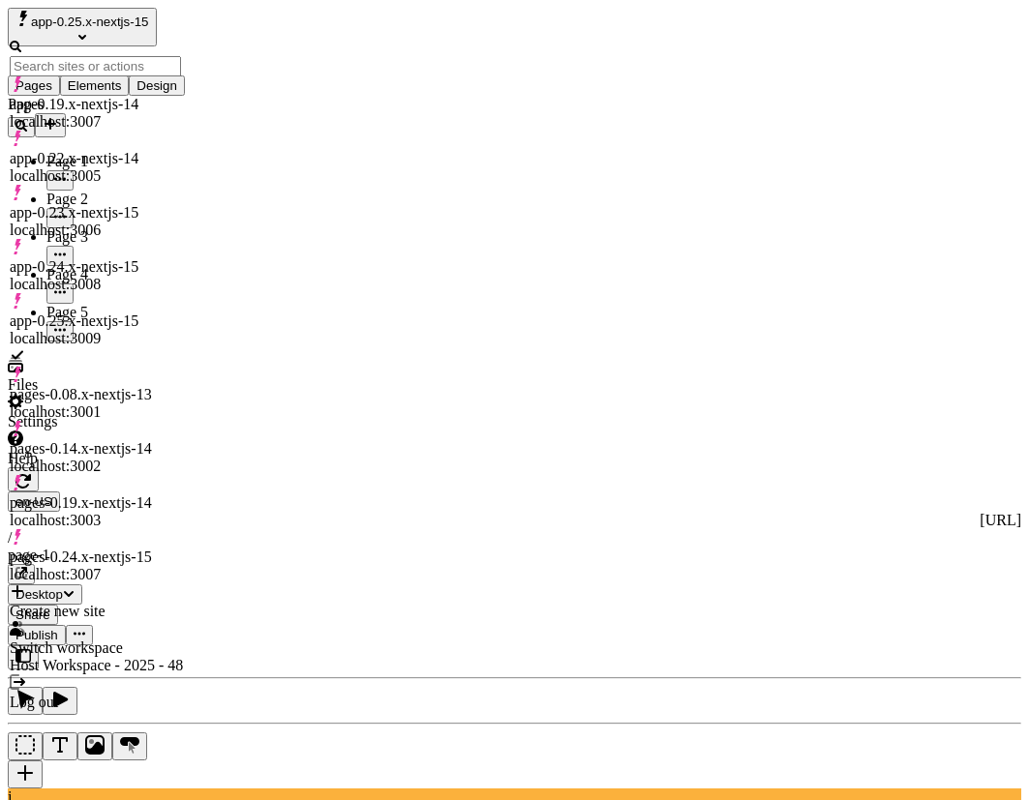
click at [155, 475] on div "pages-0.19.x-nextjs-14 localhost:3003" at bounding box center [96, 502] width 173 height 54
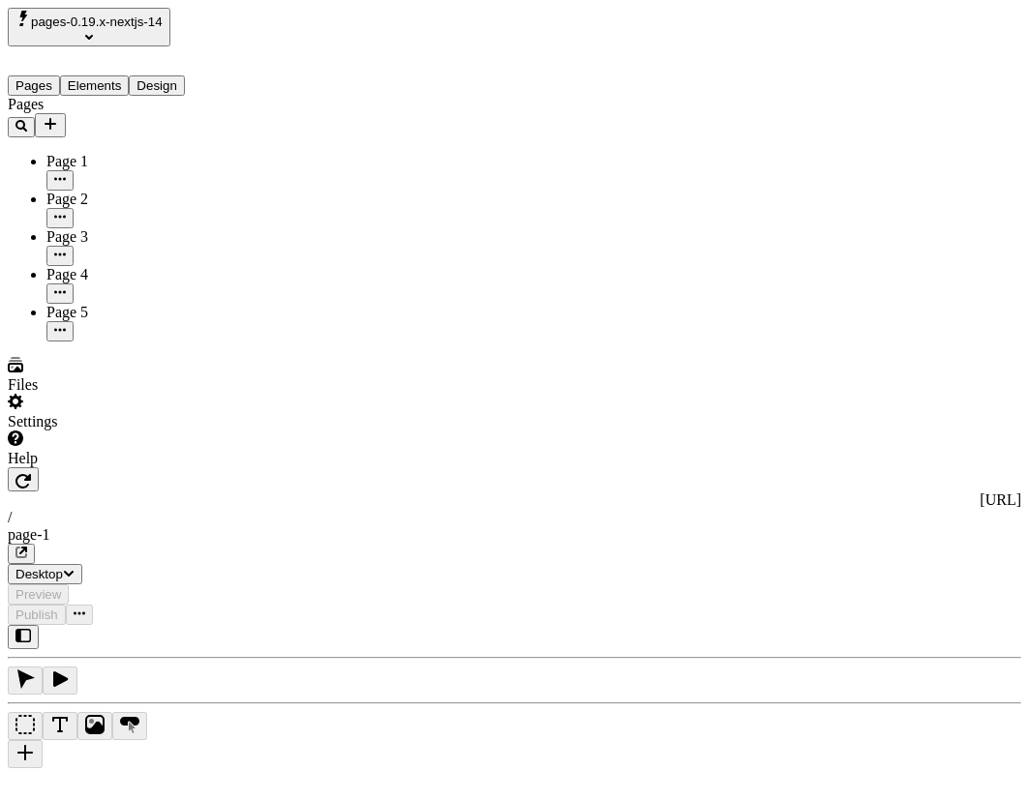
click at [146, 19] on span "pages-0.19.x-nextjs-14" at bounding box center [97, 22] width 132 height 15
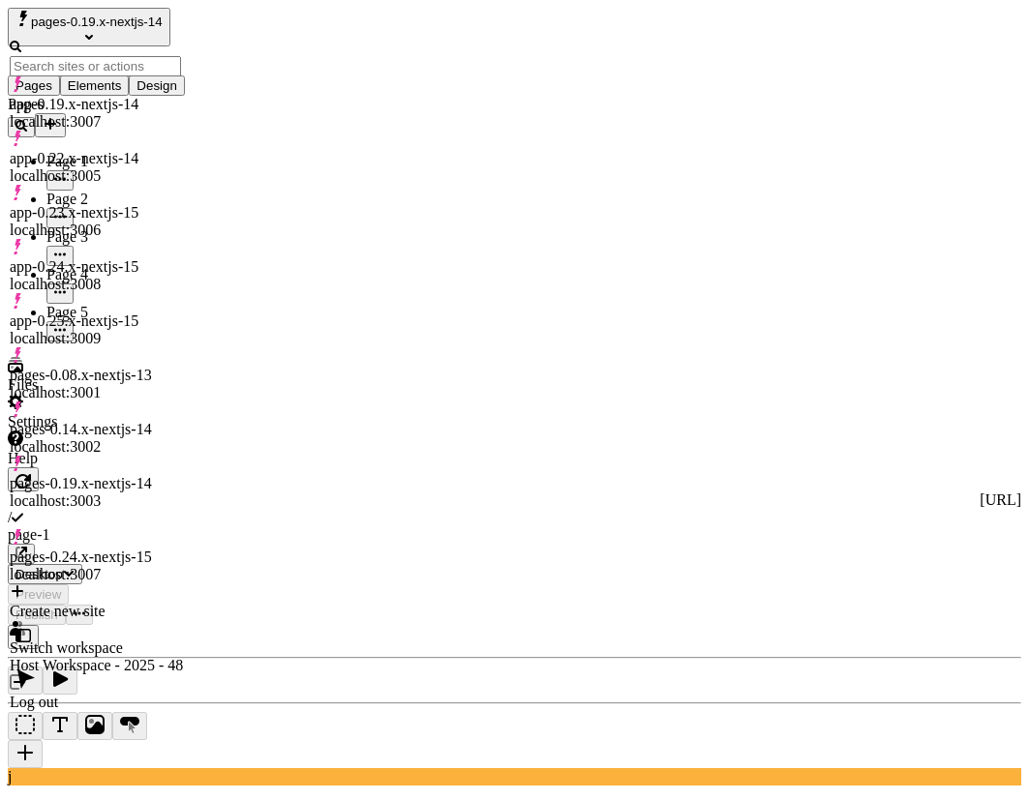
click at [183, 313] on div "app-0.25.x-nextjs-15 localhost:3009" at bounding box center [96, 330] width 173 height 35
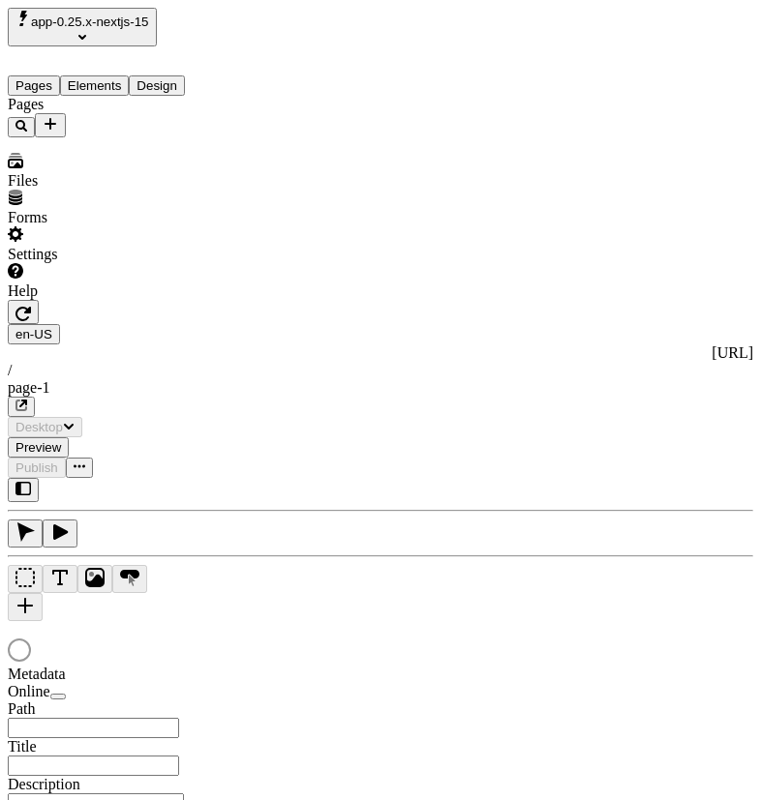
type input "/page-1"
